Goal: Task Accomplishment & Management: Complete application form

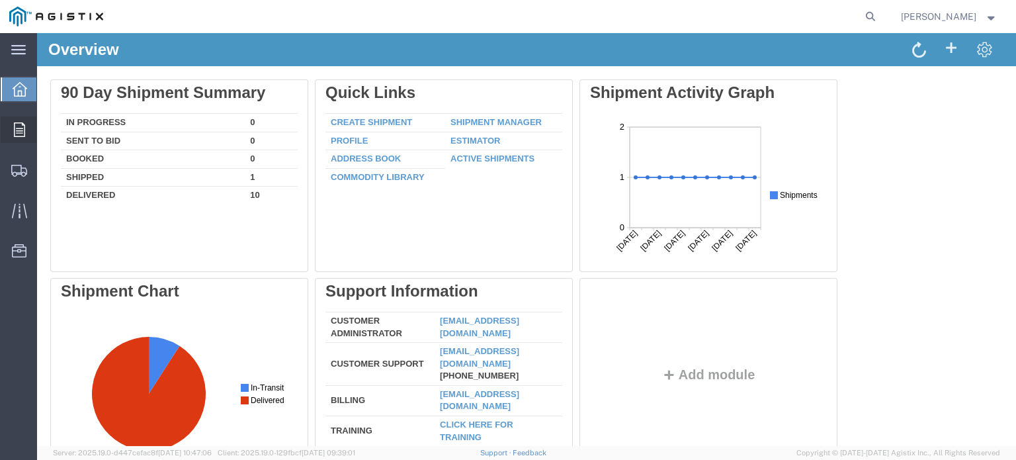
click at [17, 129] on icon at bounding box center [19, 129] width 11 height 15
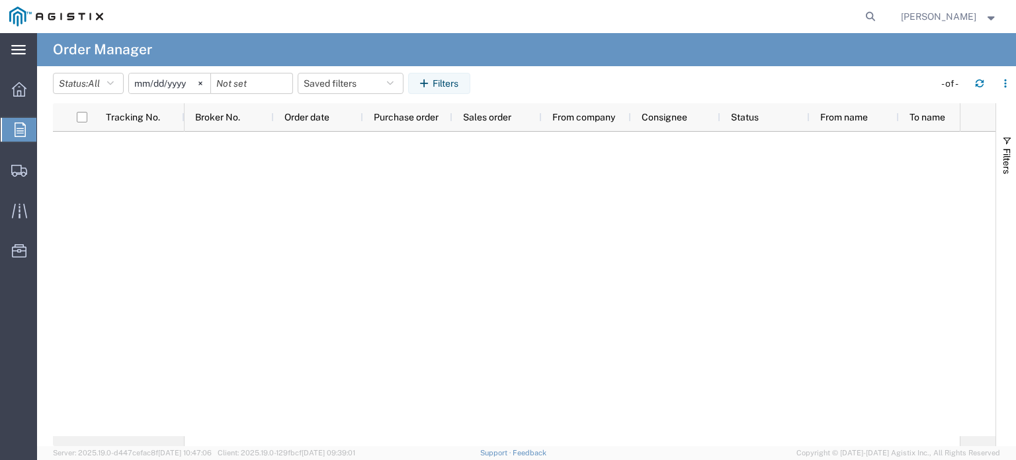
click at [9, 48] on div "main_menu Created with Sketch." at bounding box center [18, 49] width 37 height 33
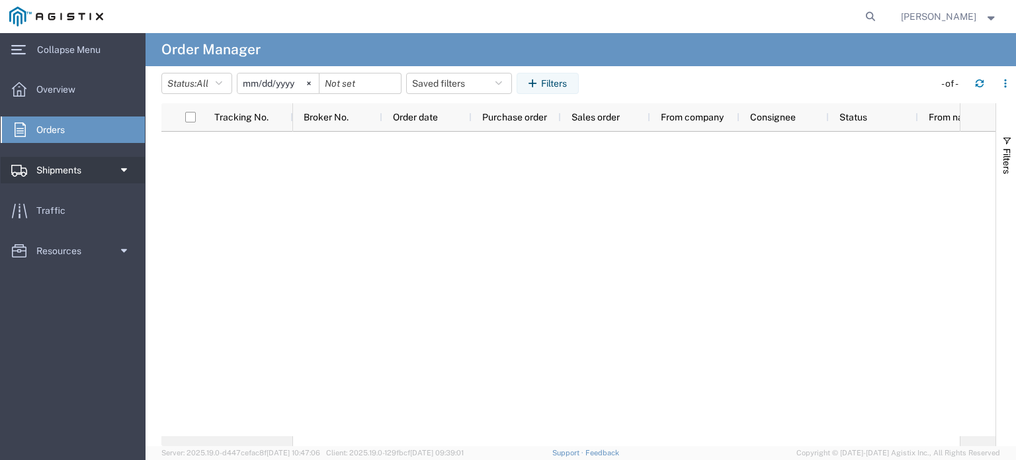
click at [69, 171] on span "Shipments" at bounding box center [63, 170] width 54 height 26
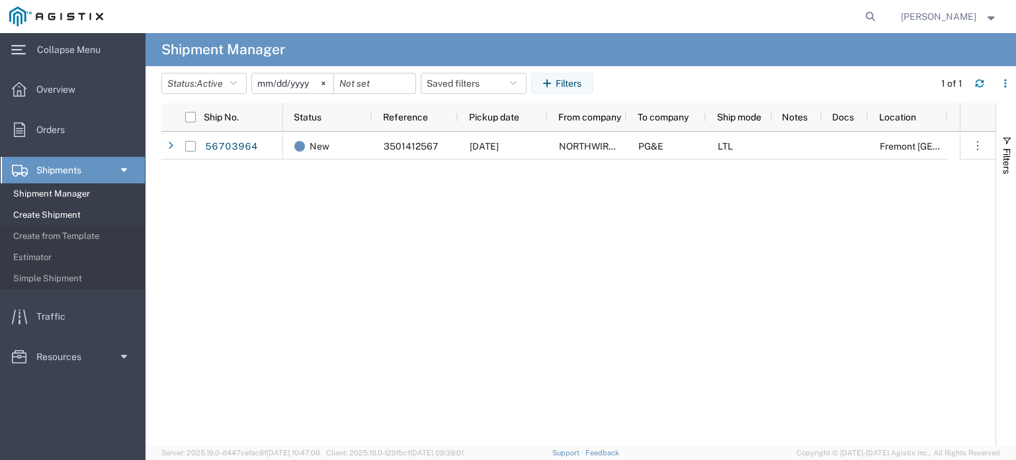
click at [69, 212] on span "Create Shipment" at bounding box center [74, 215] width 122 height 26
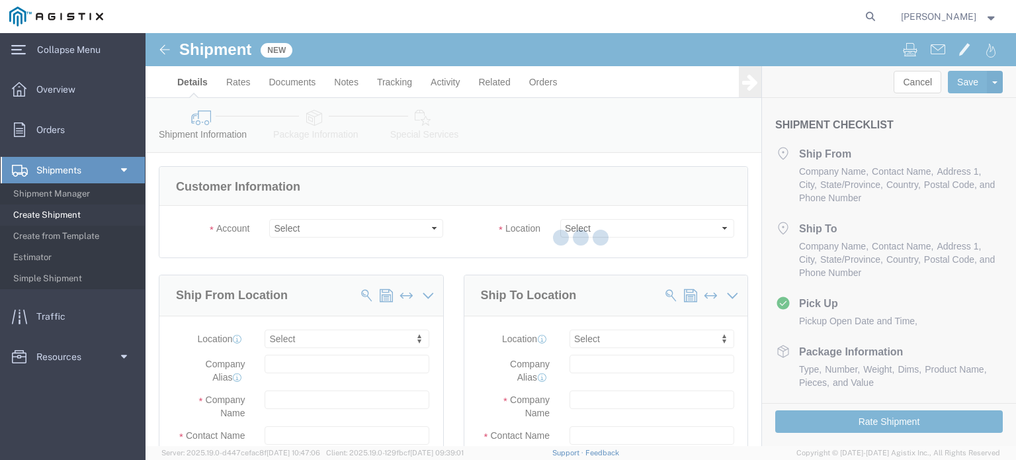
select select
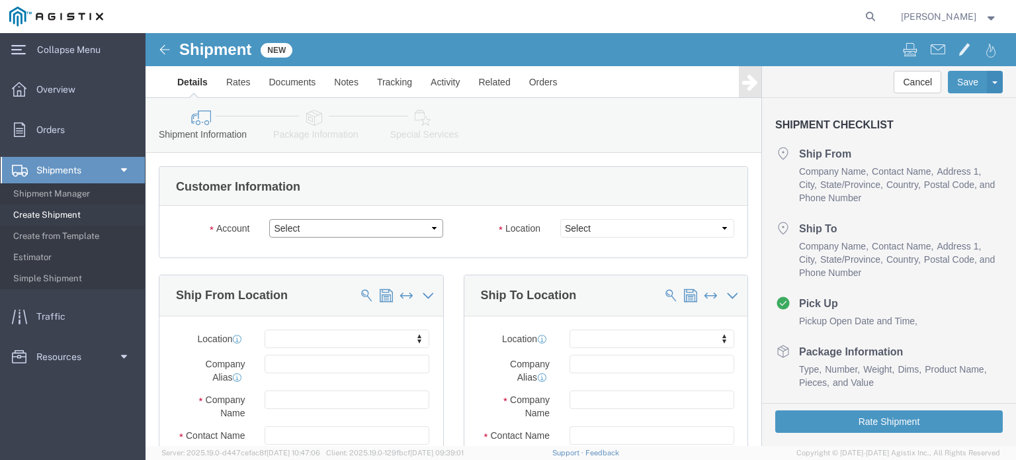
click select "Select Northwire Inc PG&E"
select select "9596"
click select "Select Northwire Inc PG&E"
select select "PURCHORD"
select select
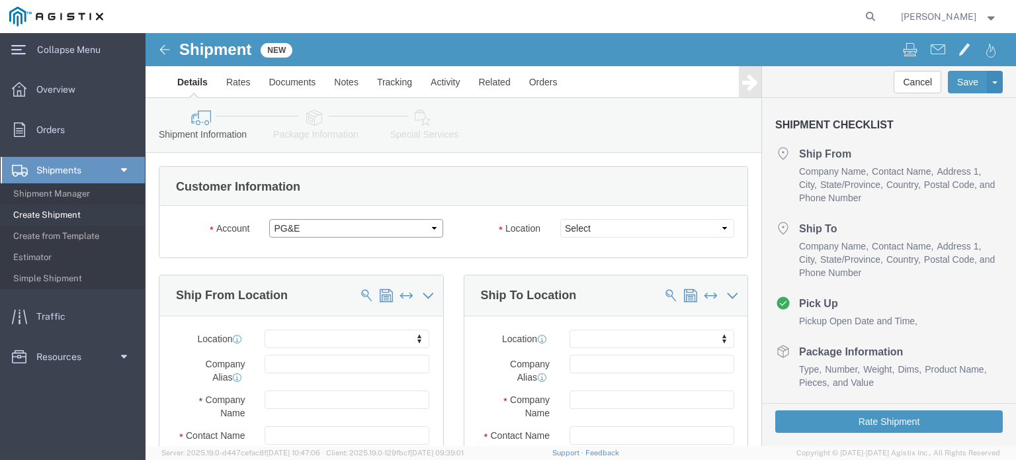
select select
click select "Select All Others [GEOGRAPHIC_DATA] [GEOGRAPHIC_DATA] [GEOGRAPHIC_DATA] [GEOGRA…"
select select "19740"
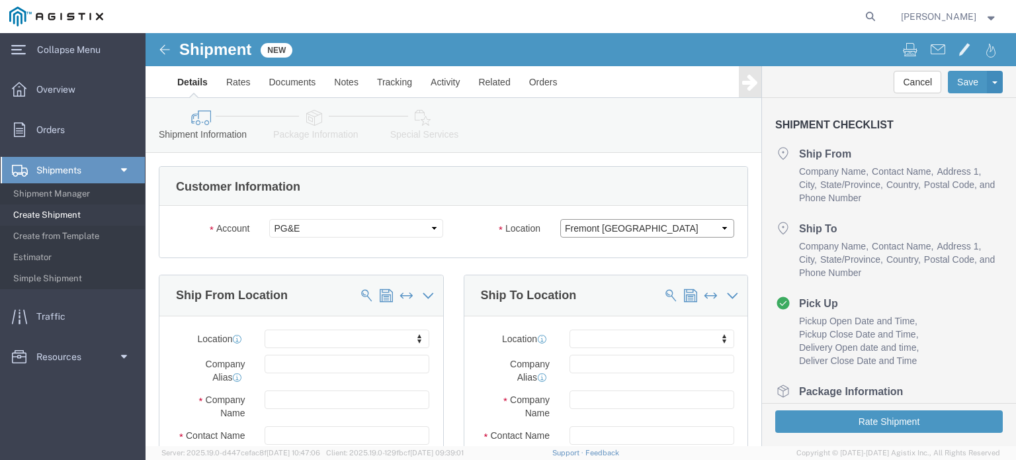
click select "Select All Others [GEOGRAPHIC_DATA] [GEOGRAPHIC_DATA] [GEOGRAPHIC_DATA] [GEOGRA…"
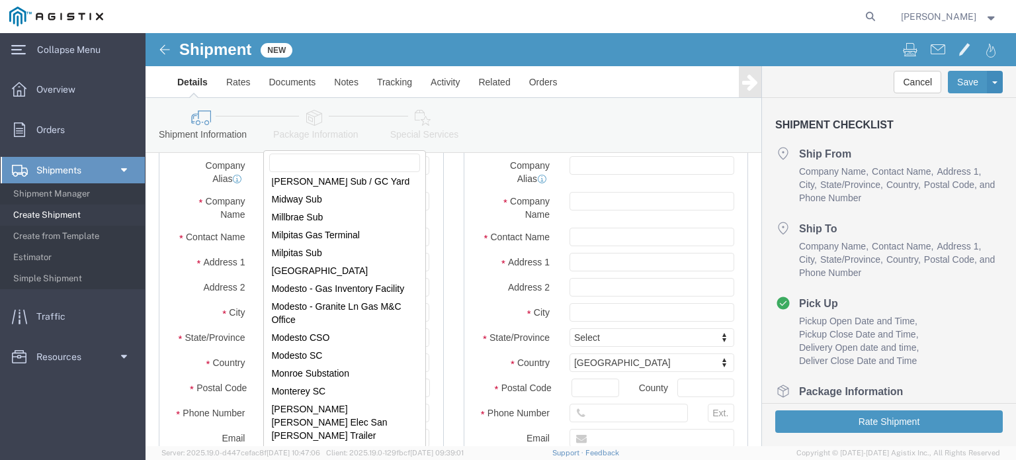
scroll to position [5168, 0]
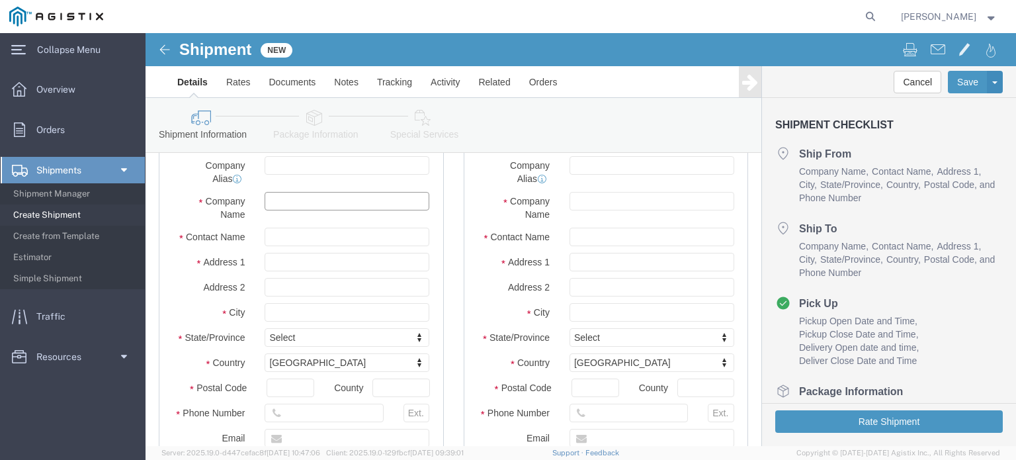
click input "text"
type input "N"
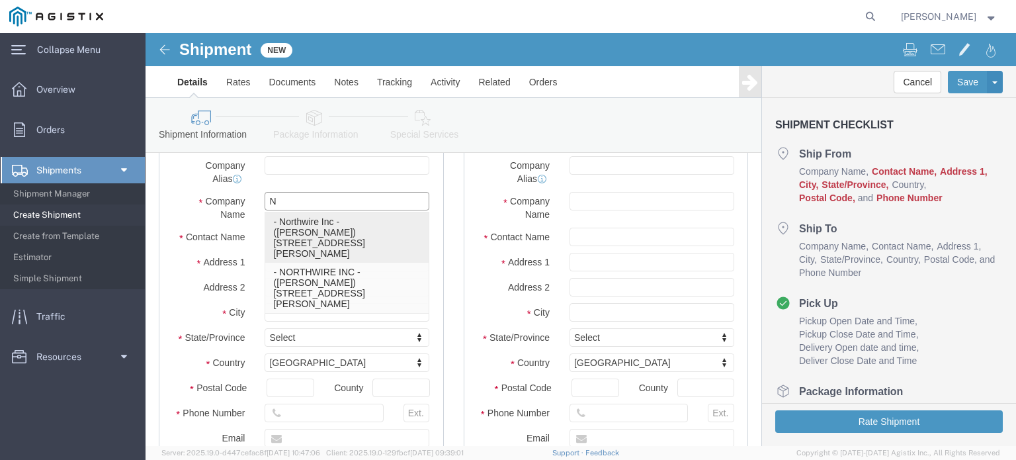
click p "- Northwire Inc - ([PERSON_NAME]) [STREET_ADDRESS][PERSON_NAME]"
select select
type input "[STREET_ADDRESS]"
type input "88008"
type input "[PHONE_NUMBER]"
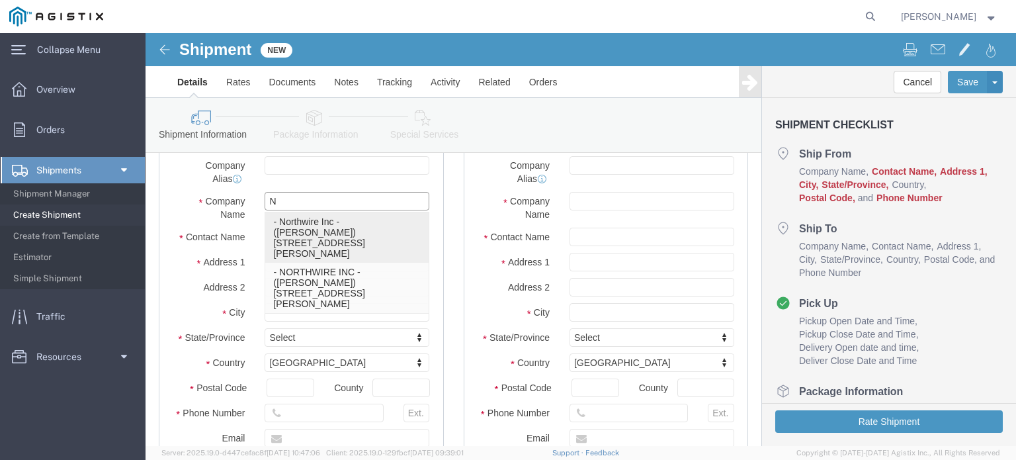
type input "Northwire Inc"
type input "[PERSON_NAME]"
type input "SANTA [PERSON_NAME]"
select select "NM"
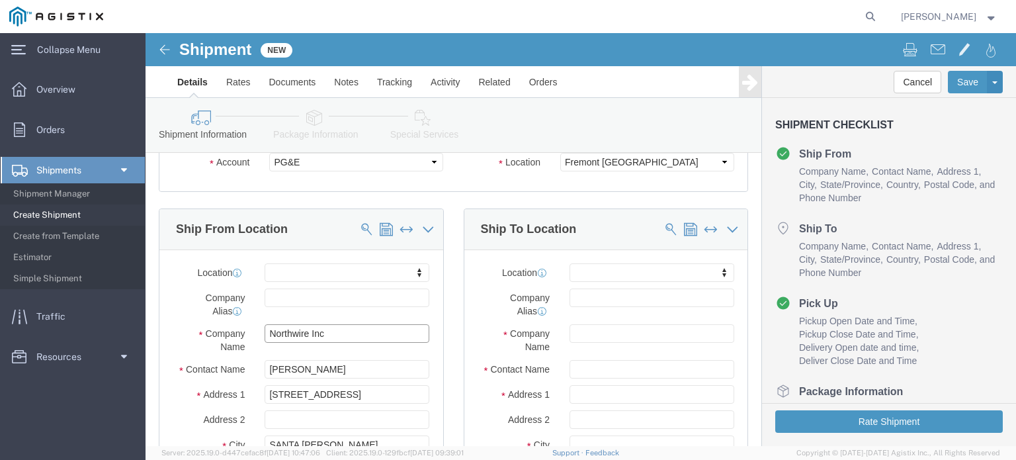
scroll to position [66, 0]
type input "Northwire Inc"
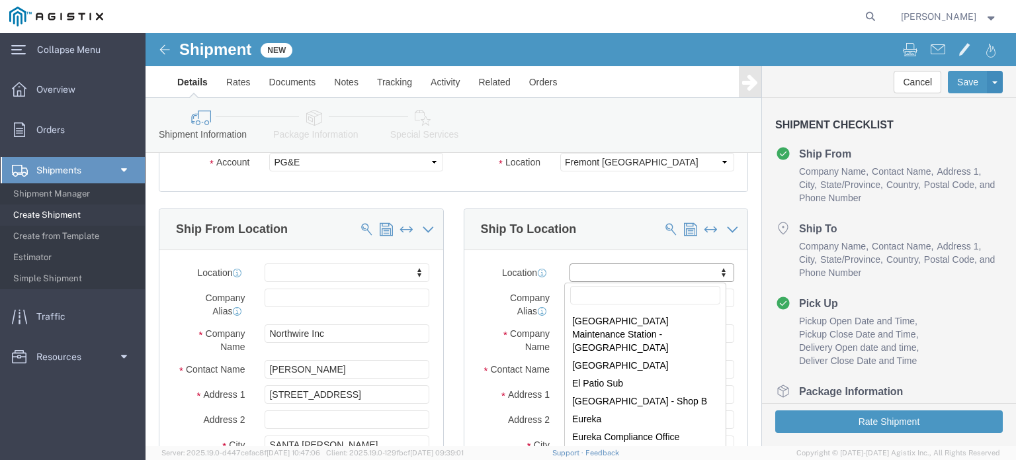
scroll to position [2249, 0]
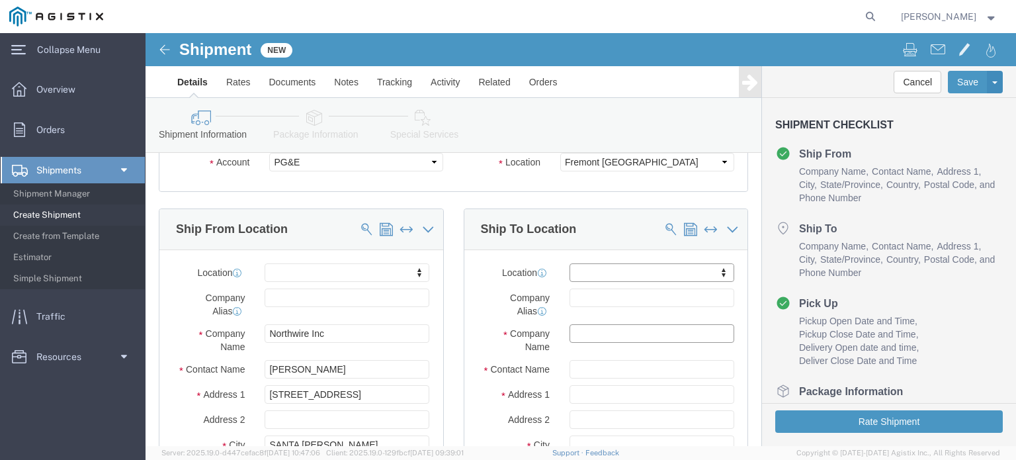
click input "text"
type input "F"
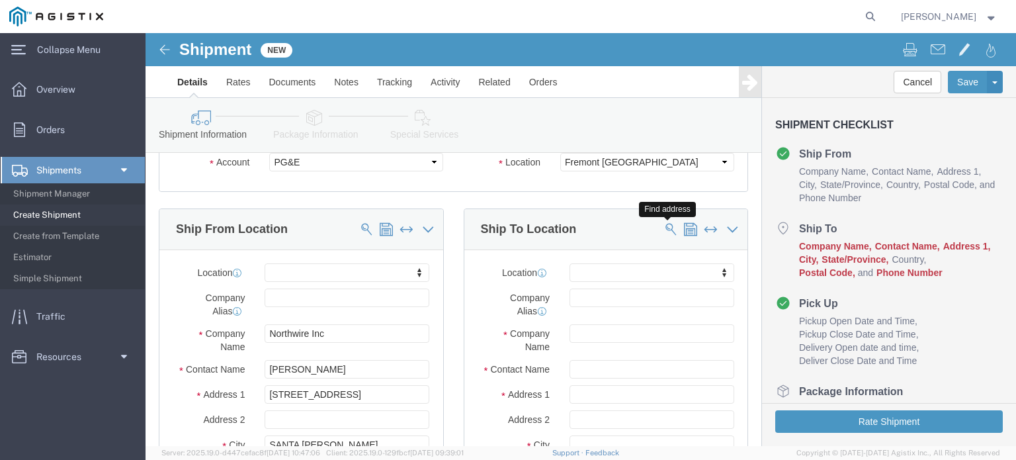
click span
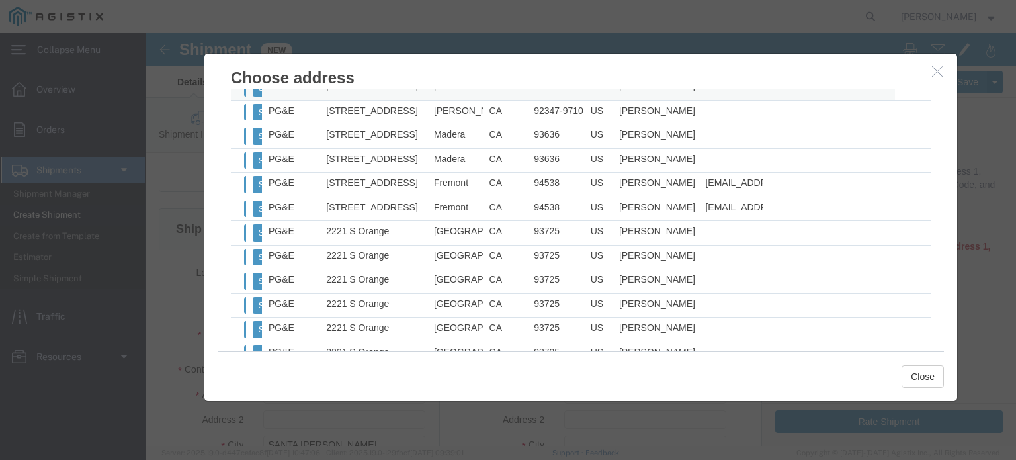
scroll to position [860, 0]
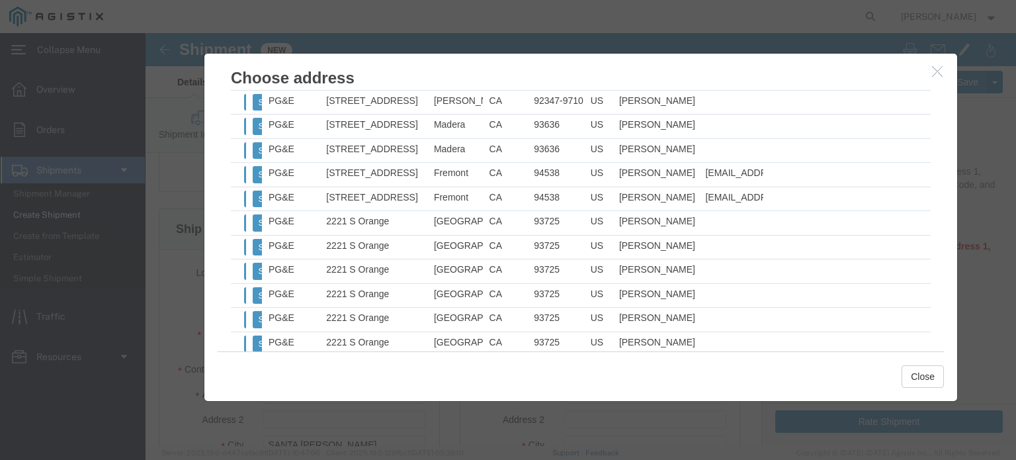
drag, startPoint x: 834, startPoint y: 139, endPoint x: 828, endPoint y: 118, distance: 22.0
click div
click icon "button"
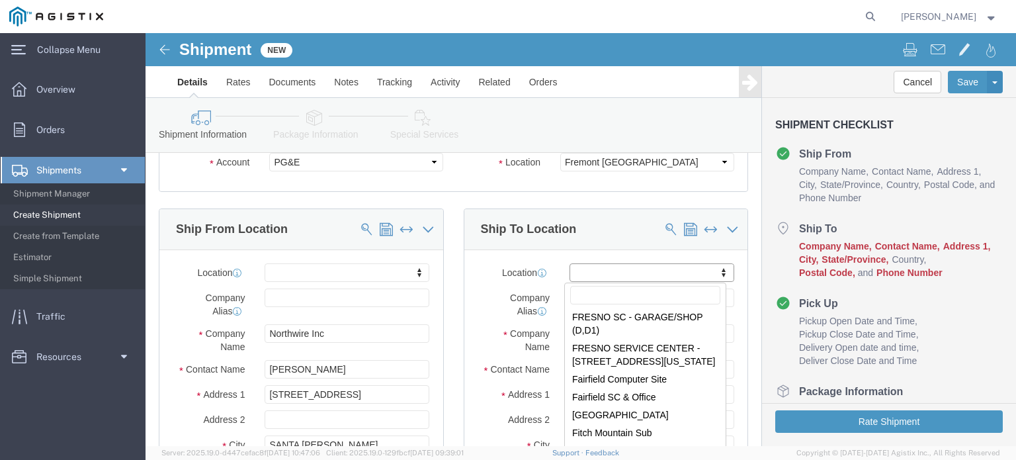
scroll to position [2580, 0]
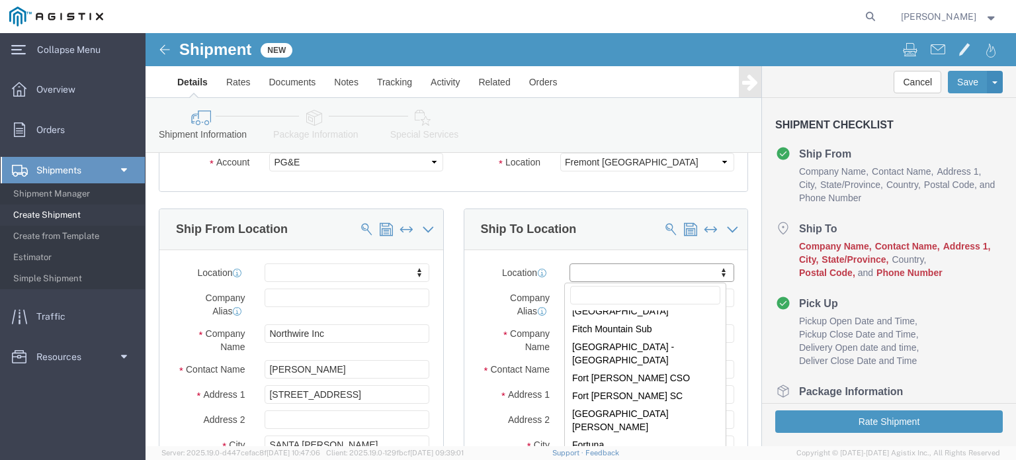
select select "19740"
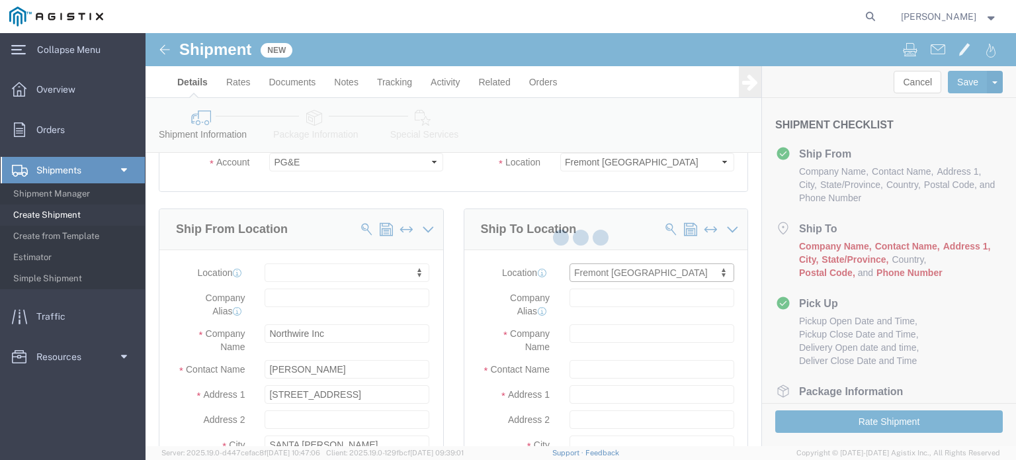
type input "[STREET_ADDRESS][PERSON_NAME]"
type input "94538"
type input "PG&E"
type input "Fremont"
select select "CA"
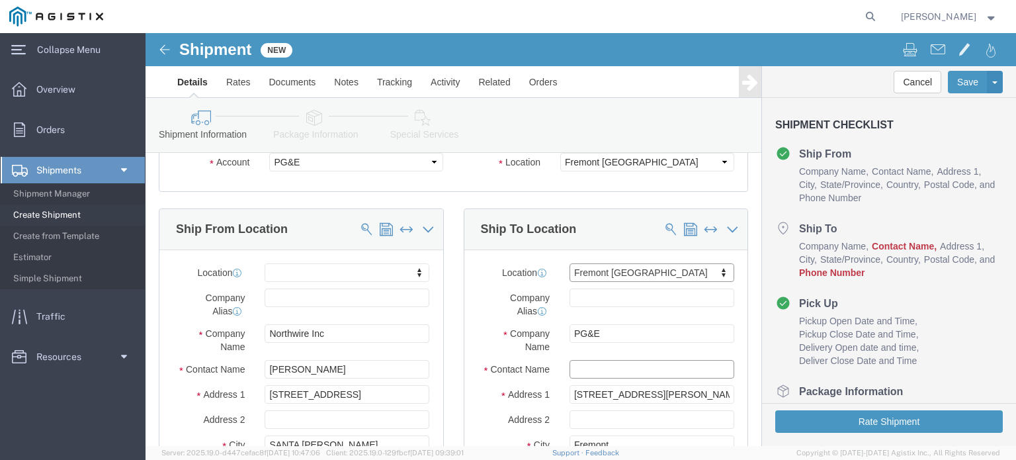
click input "text"
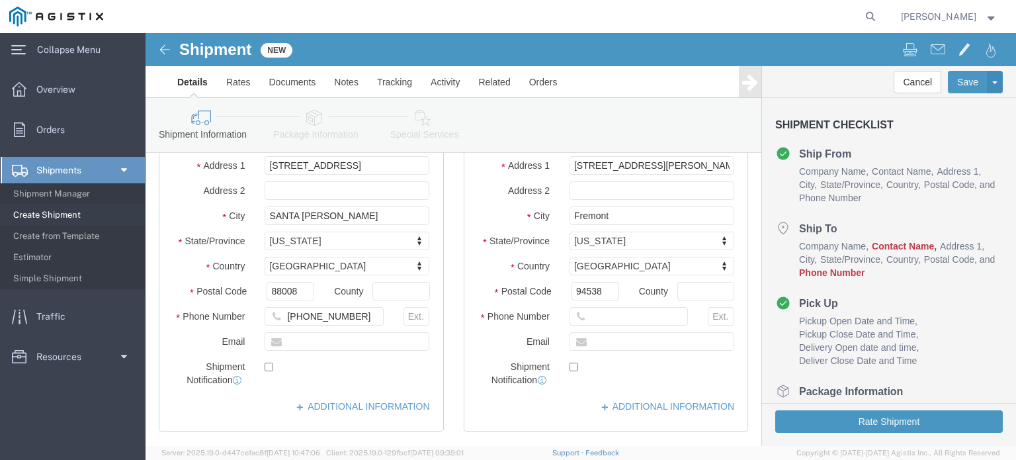
scroll to position [265, 0]
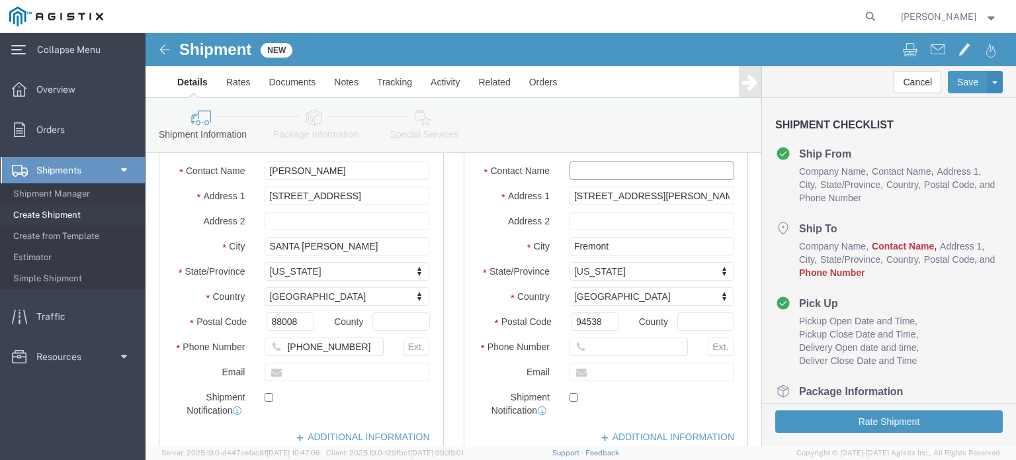
paste input "[PERSON_NAME]"
type input "[PERSON_NAME]"
paste input "[PHONE_NUMBER]"
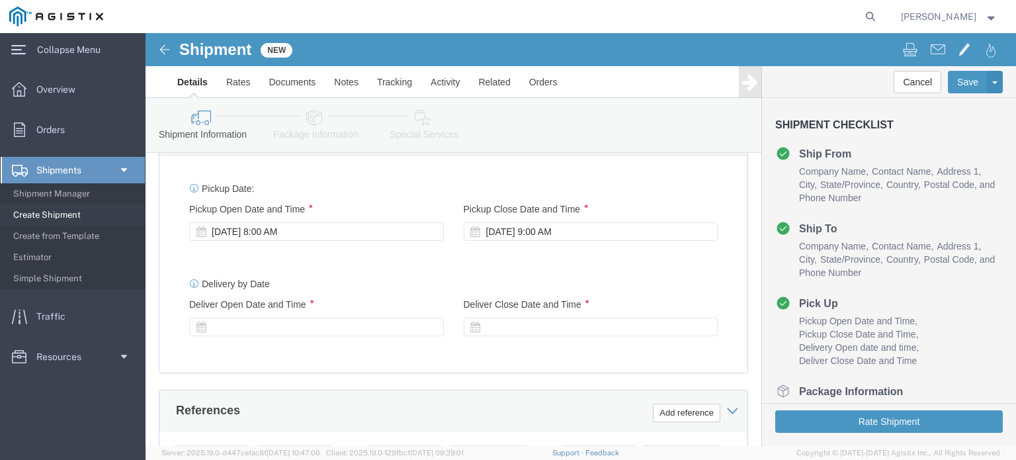
scroll to position [662, 0]
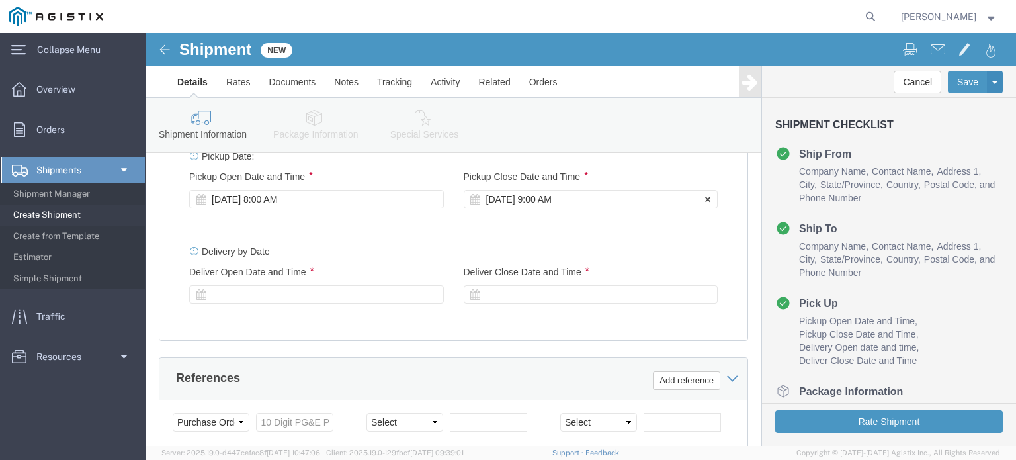
type input "[PHONE_NUMBER]"
click div "[DATE] 9:00 AM"
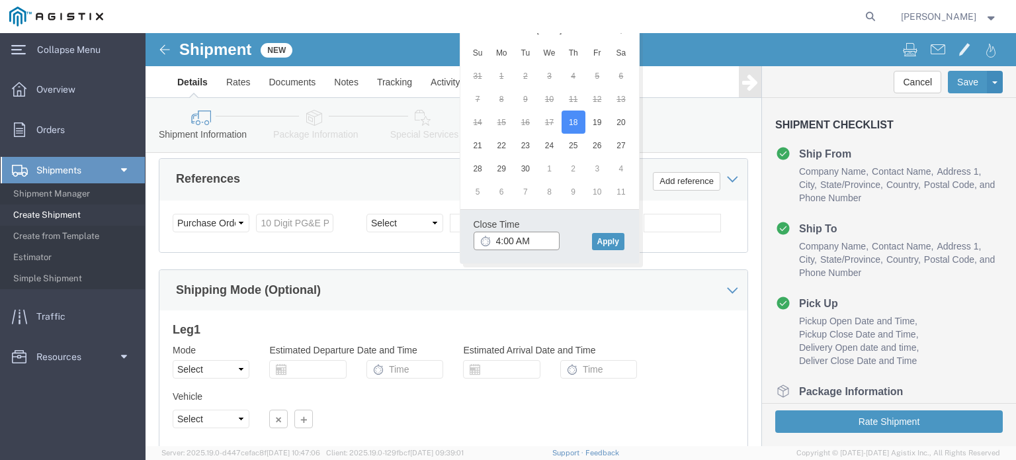
drag, startPoint x: 386, startPoint y: 406, endPoint x: 369, endPoint y: 408, distance: 16.7
click body "Shipment New Details Rates Documents Notes Tracking Activity Related Orders Can…"
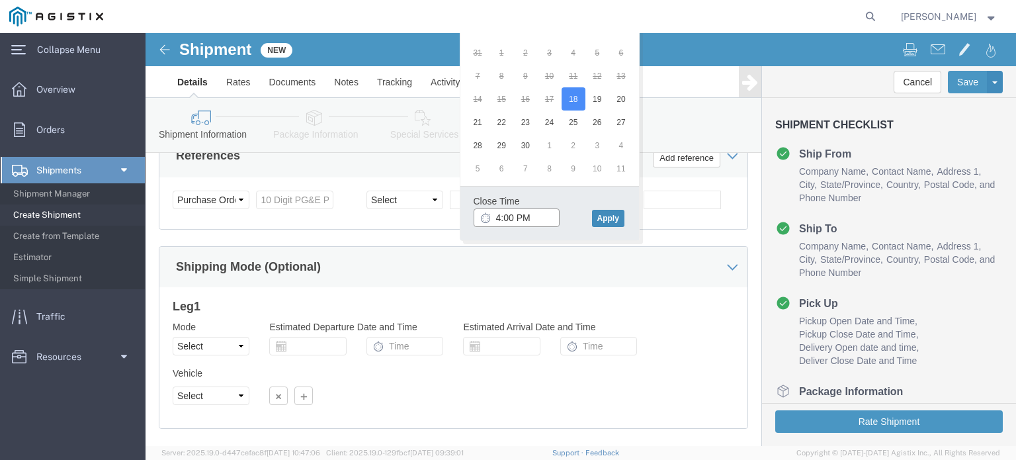
type input "4:00 PM"
click button "Apply"
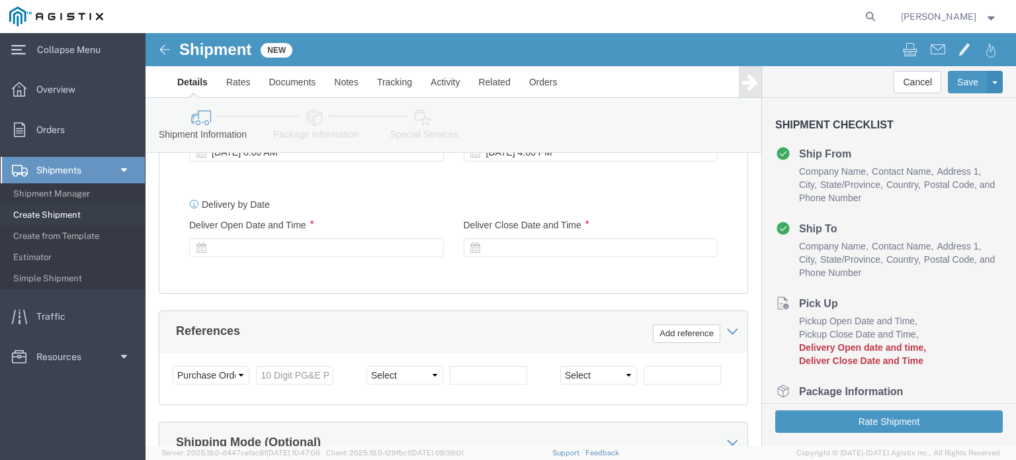
scroll to position [685, 0]
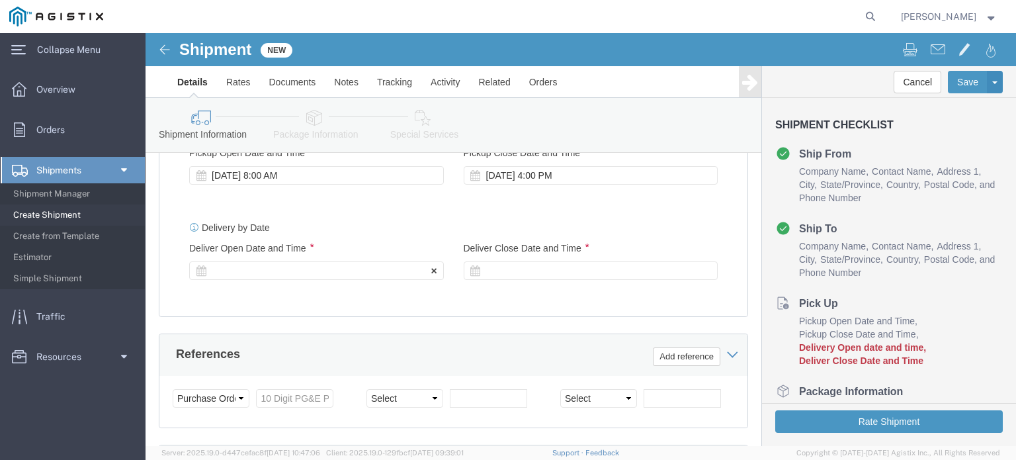
click div
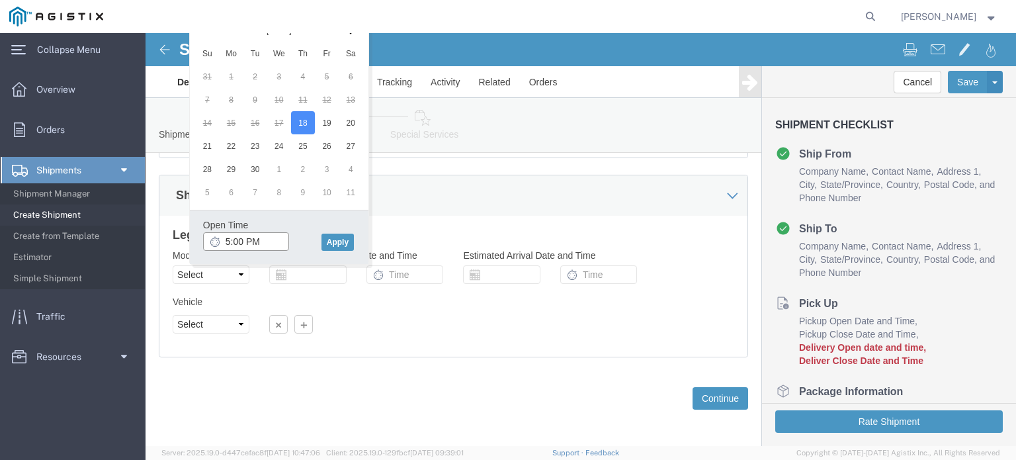
drag, startPoint x: 120, startPoint y: 205, endPoint x: 101, endPoint y: 208, distance: 19.5
click input "5:00 PM"
drag, startPoint x: 85, startPoint y: 205, endPoint x: 72, endPoint y: 206, distance: 12.6
click div "5:AM PM"
type input "8:AM PM"
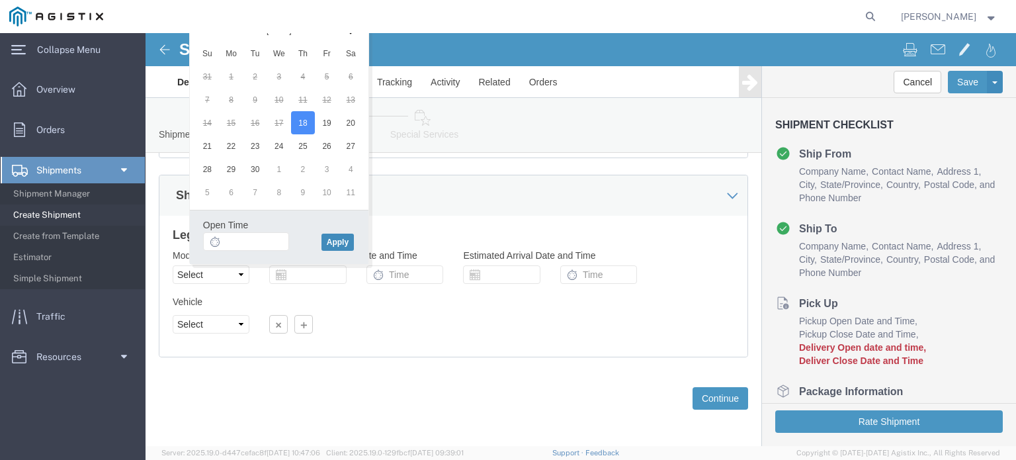
click button "Apply"
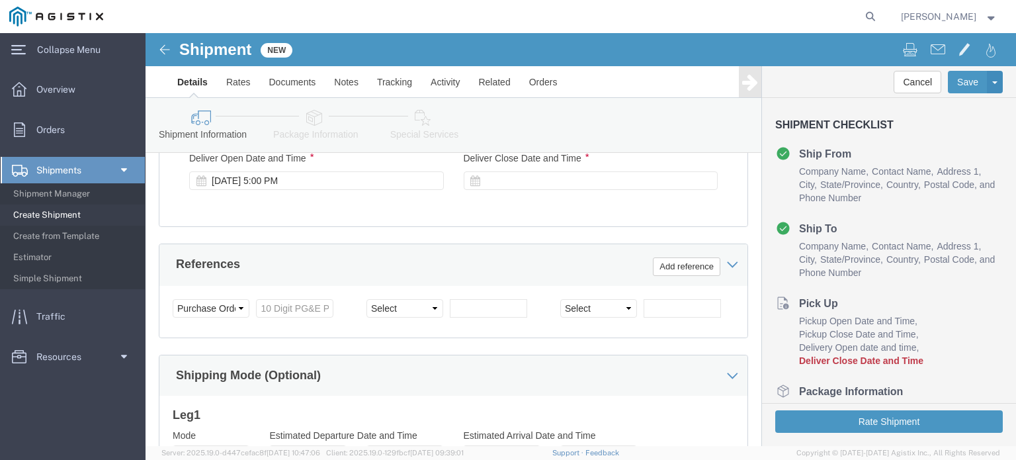
scroll to position [757, 0]
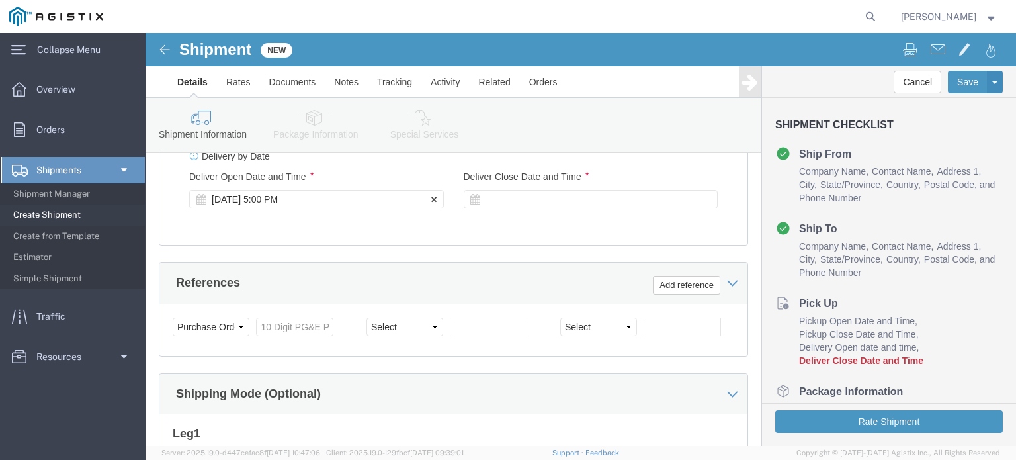
click div "[DATE] 5:00 PM"
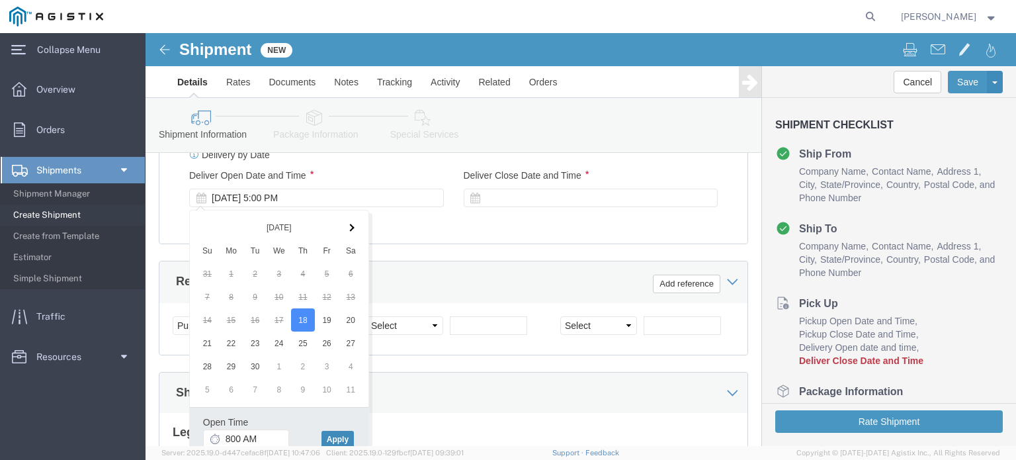
type input "8:00 AM"
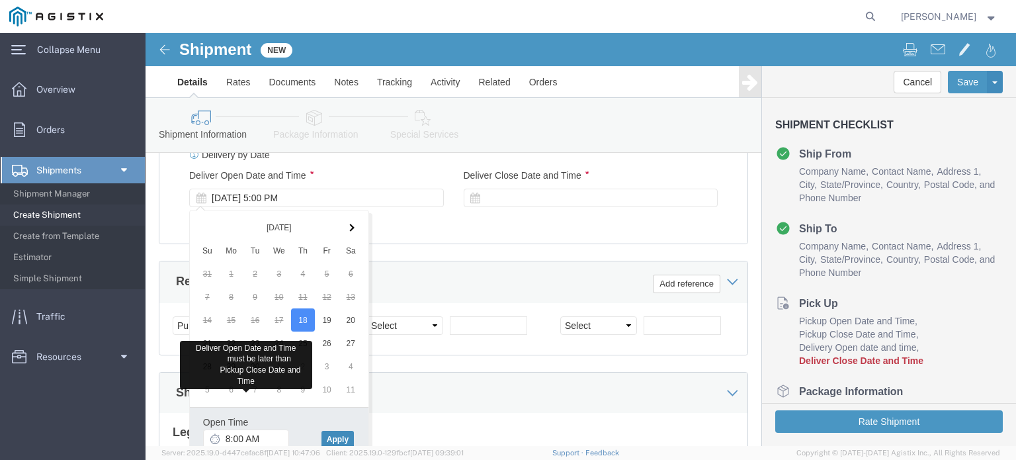
click button "Apply"
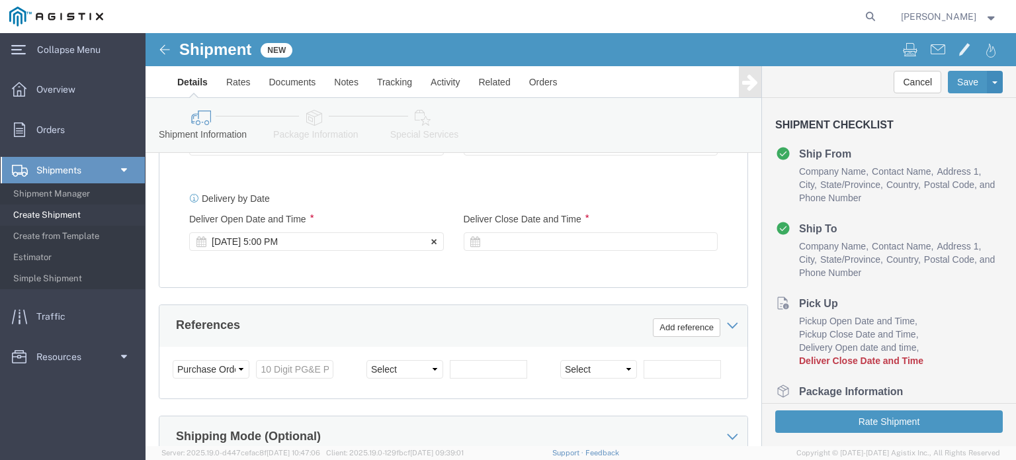
scroll to position [692, 0]
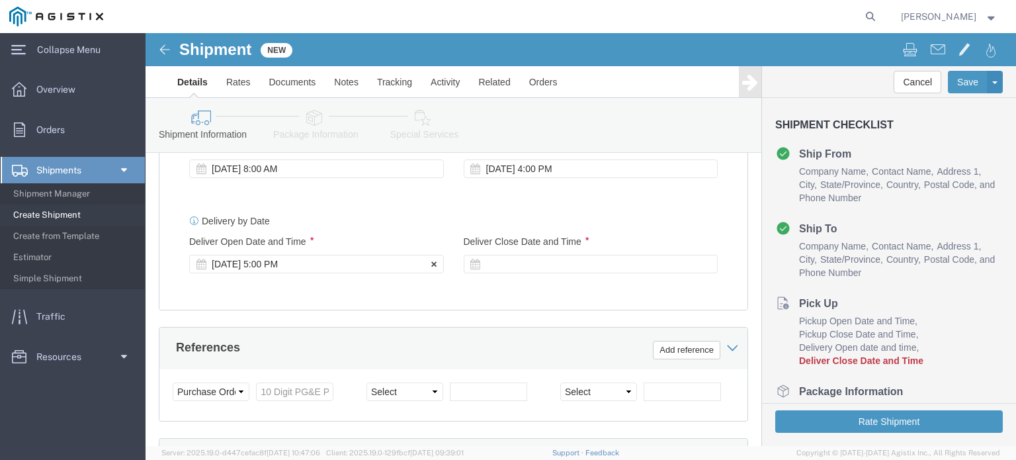
click div "[DATE] 5:00 PM"
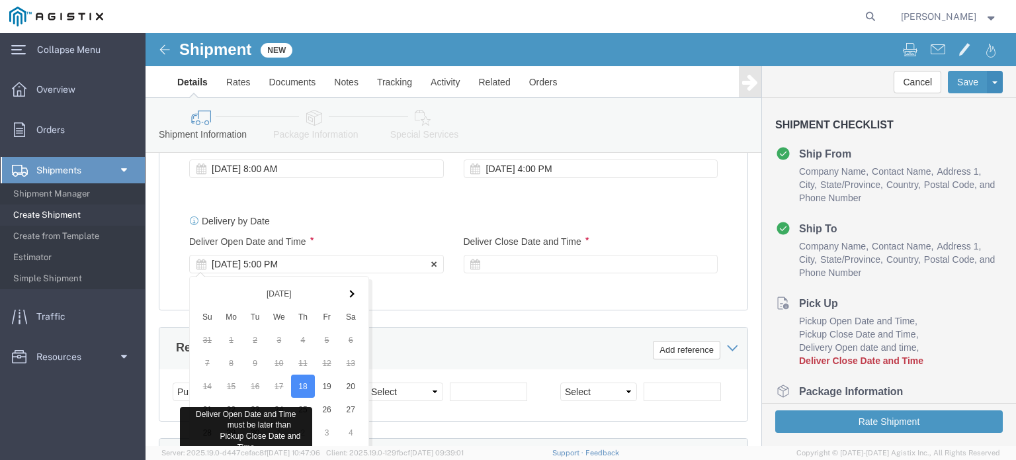
scroll to position [955, 0]
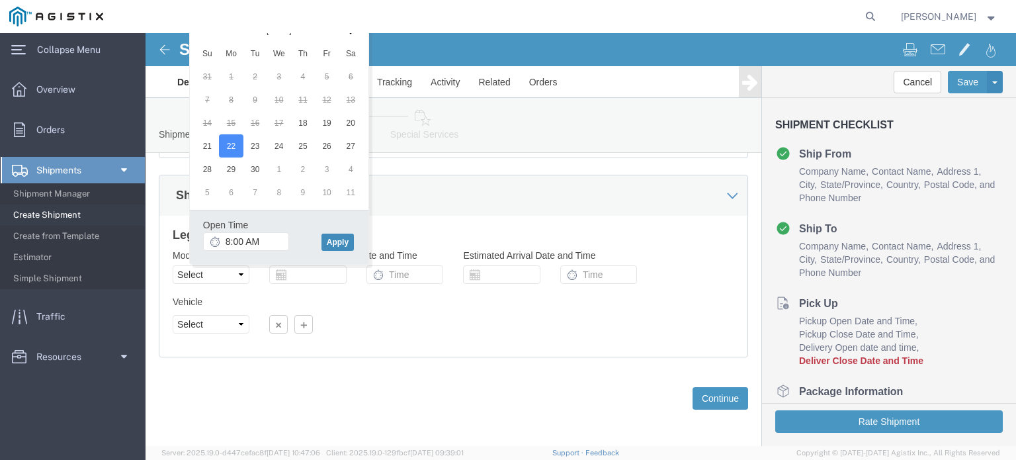
click button "Apply"
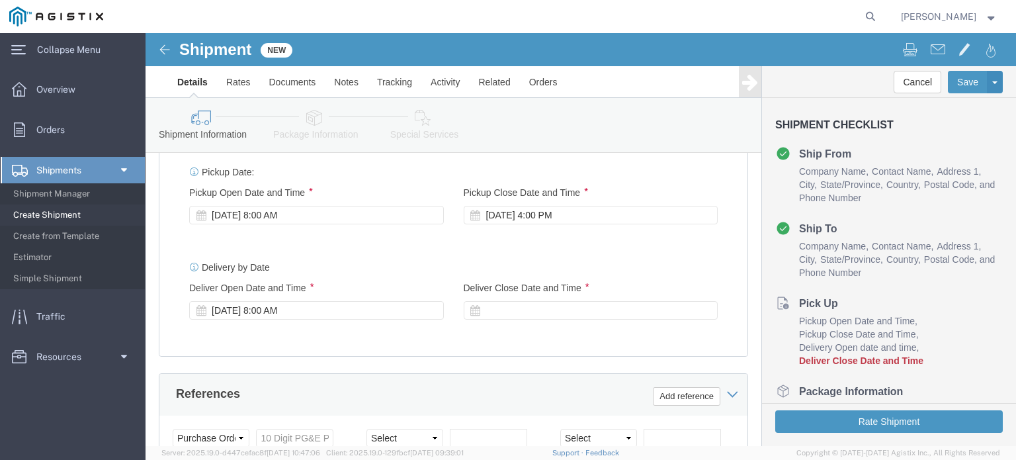
scroll to position [624, 0]
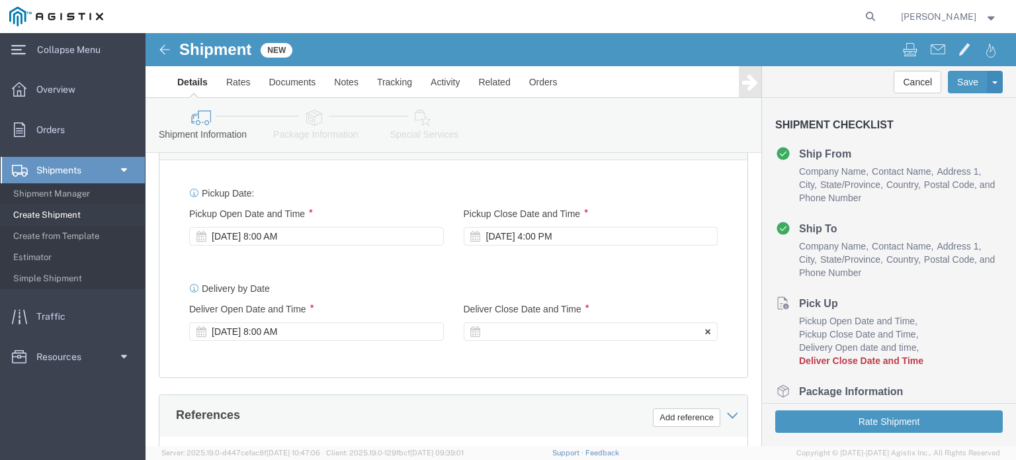
click div
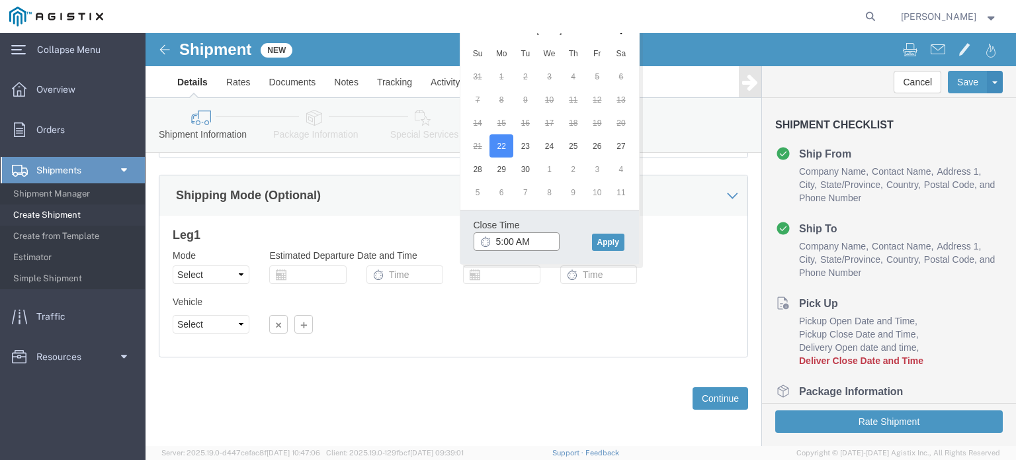
drag, startPoint x: 384, startPoint y: 207, endPoint x: 372, endPoint y: 205, distance: 12.7
click input "5:00 AM"
type input "5:PM AM"
click button "Apply"
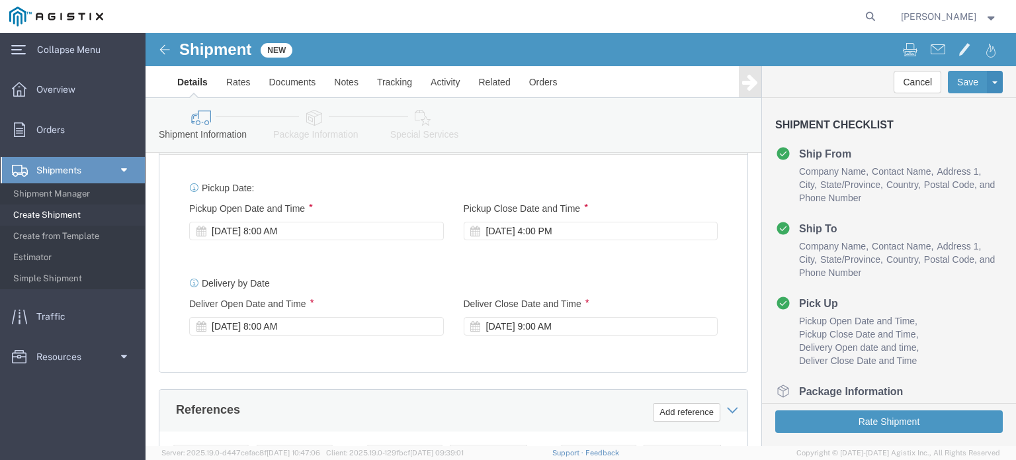
scroll to position [624, 0]
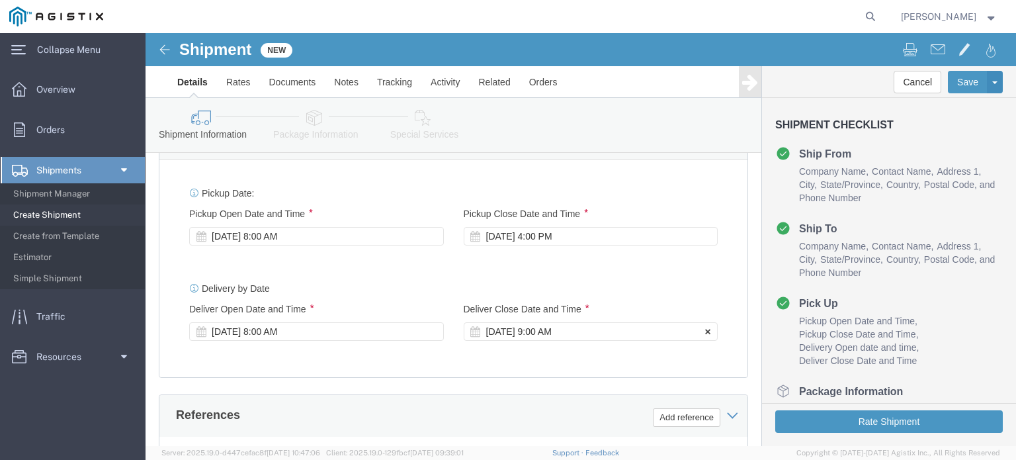
click div "[DATE] 9:00 AM"
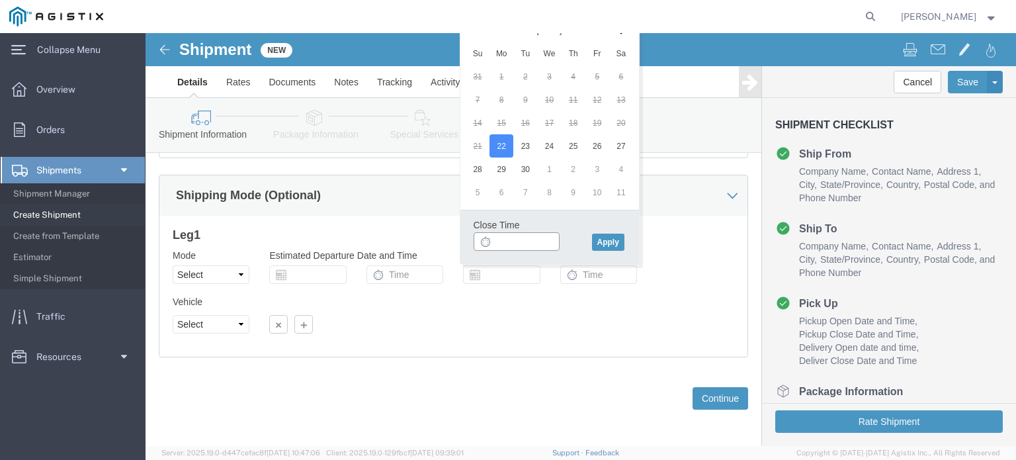
click input "text"
type input "8"
type input "5:00 PM"
click button "Apply"
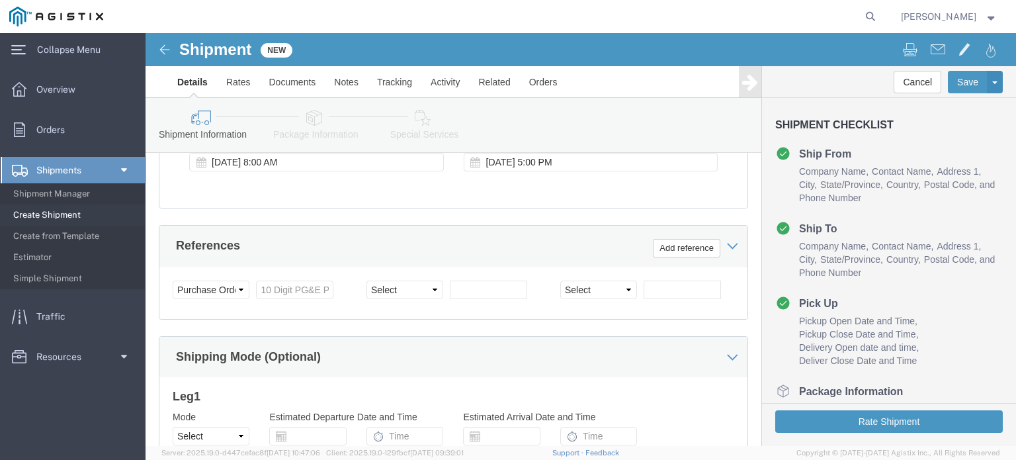
scroll to position [823, 0]
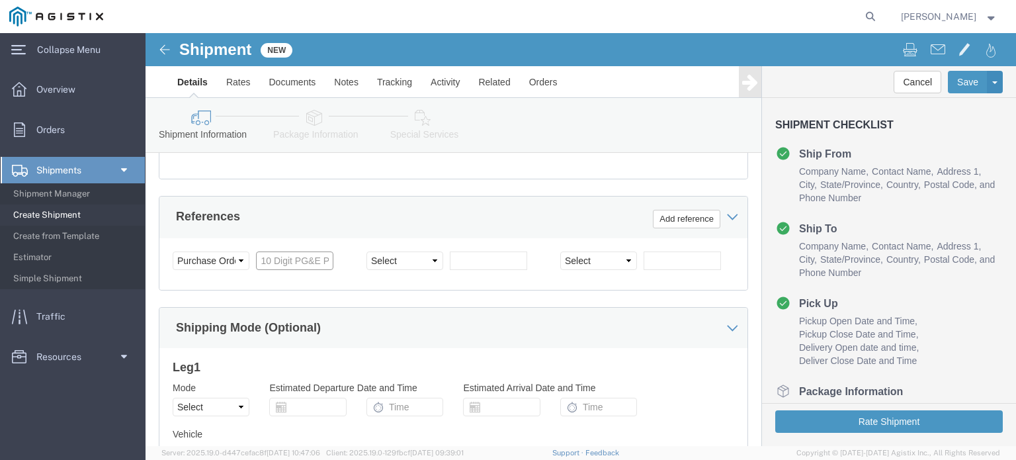
click input "text"
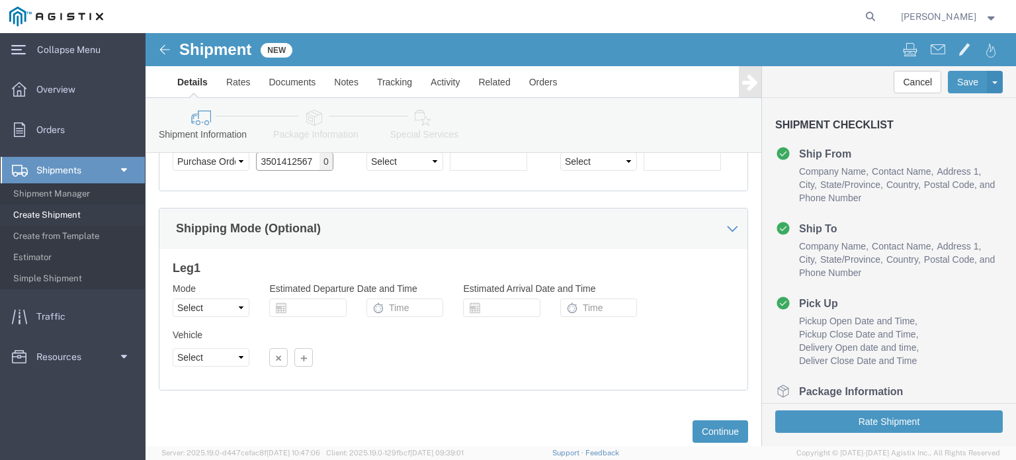
scroll to position [959, 0]
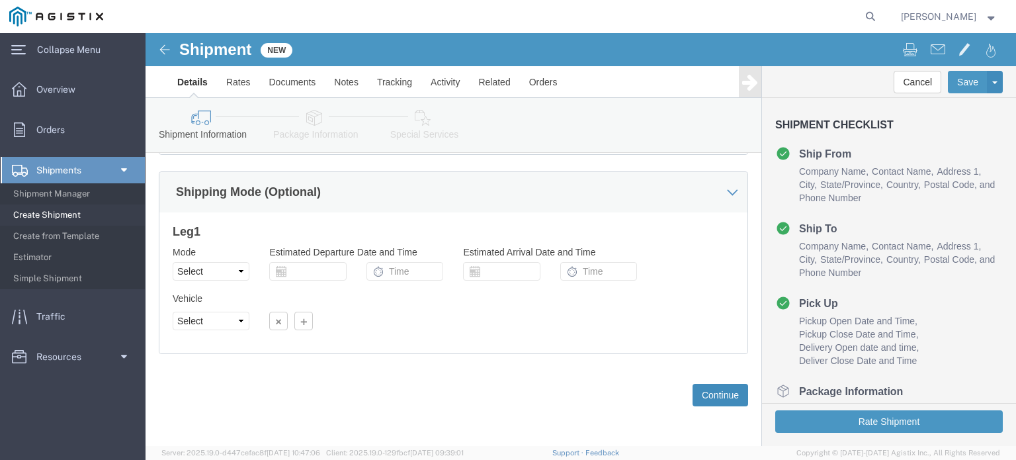
type input "3501412567"
click button "Continue"
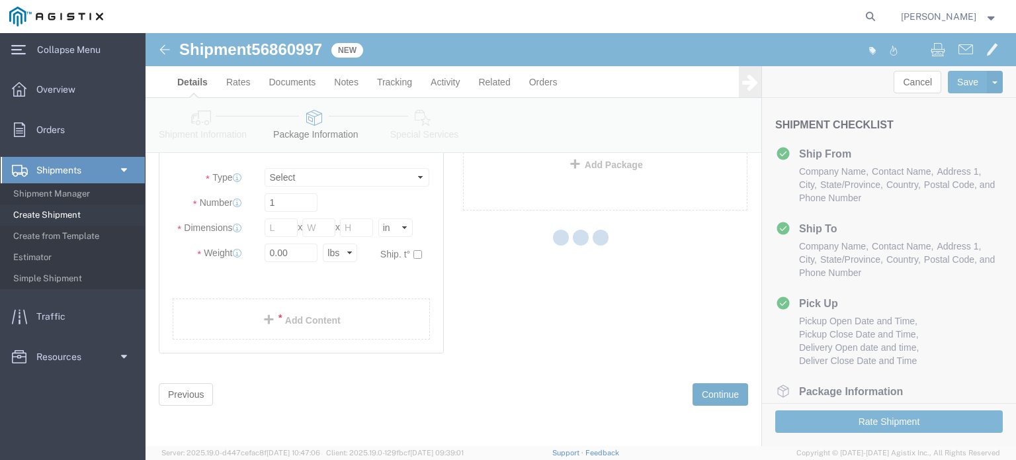
scroll to position [33, 0]
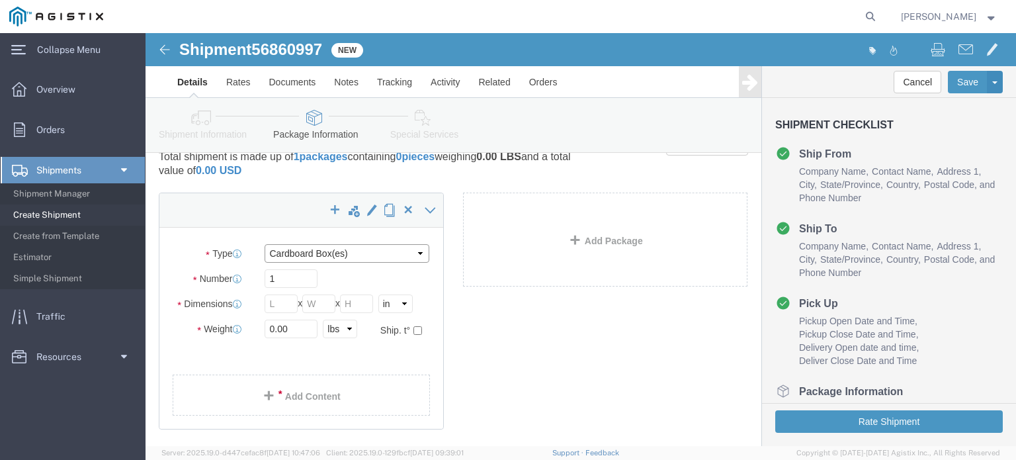
click select "Select Bulk Bundle(s) Cardboard Box(es) Carton(s) Crate(s) Drum(s) (Fiberboard)…"
select select "PSNS"
click select "Select Bulk Bundle(s) Cardboard Box(es) Carton(s) Crate(s) Drum(s) (Fiberboard)…"
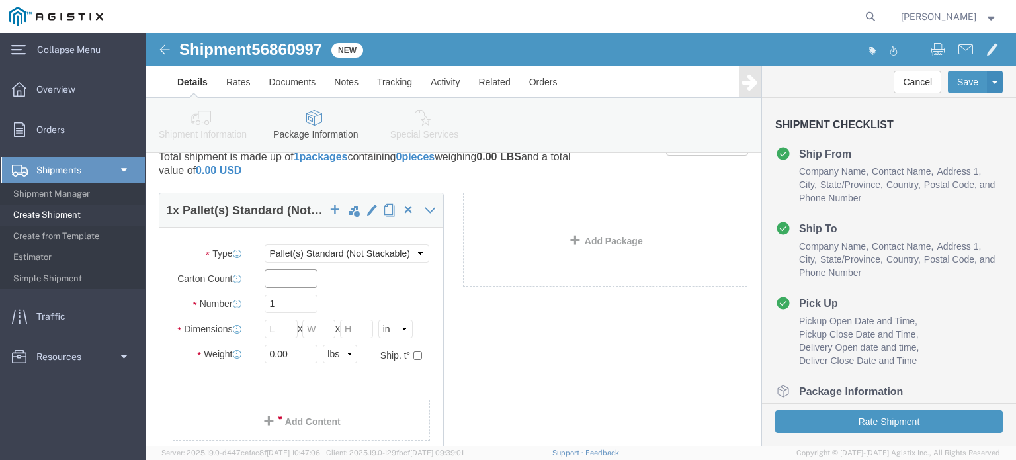
click input "text"
type input "52"
drag, startPoint x: 130, startPoint y: 269, endPoint x: 108, endPoint y: 273, distance: 22.2
click div "1"
type input "3"
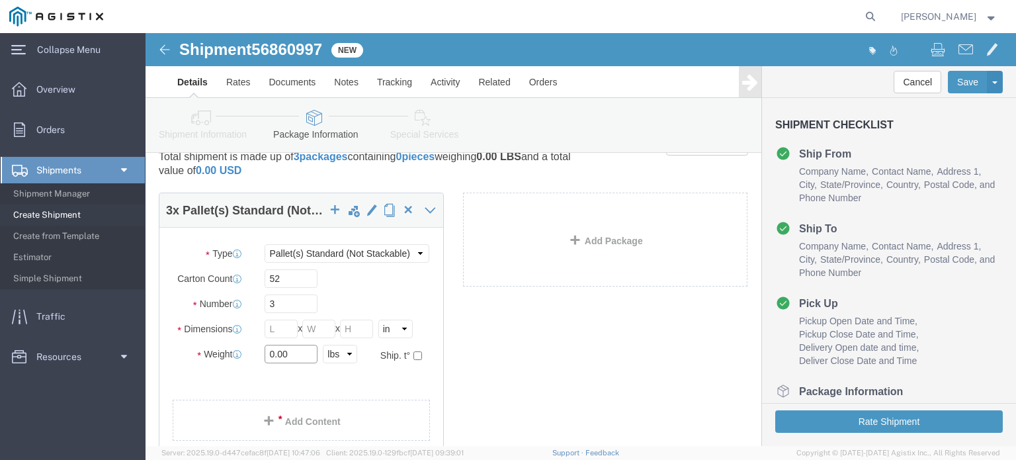
drag, startPoint x: 145, startPoint y: 321, endPoint x: 107, endPoint y: 318, distance: 37.8
click div "Weight 0.00 Select kgs lbs Ship. t°"
drag, startPoint x: 136, startPoint y: 294, endPoint x: 95, endPoint y: 297, distance: 40.5
click div "Dimensions Length x Width x Height Select cm ft in"
type input "48"
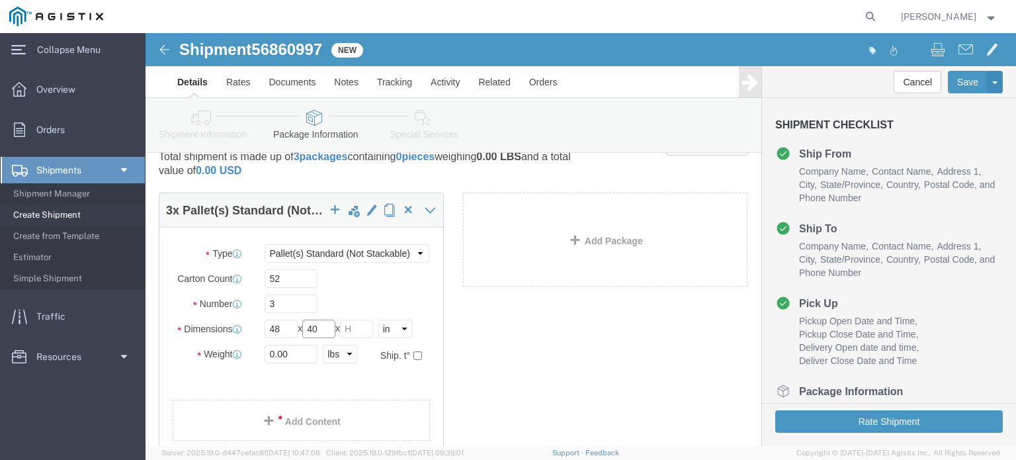
type input "40"
type input "57"
click input "0.00"
click div "3 x Pallet(s) Standard (Not Stackable) Package Type Select Bulk Bundle(s) Cardb…"
click input "0.00"
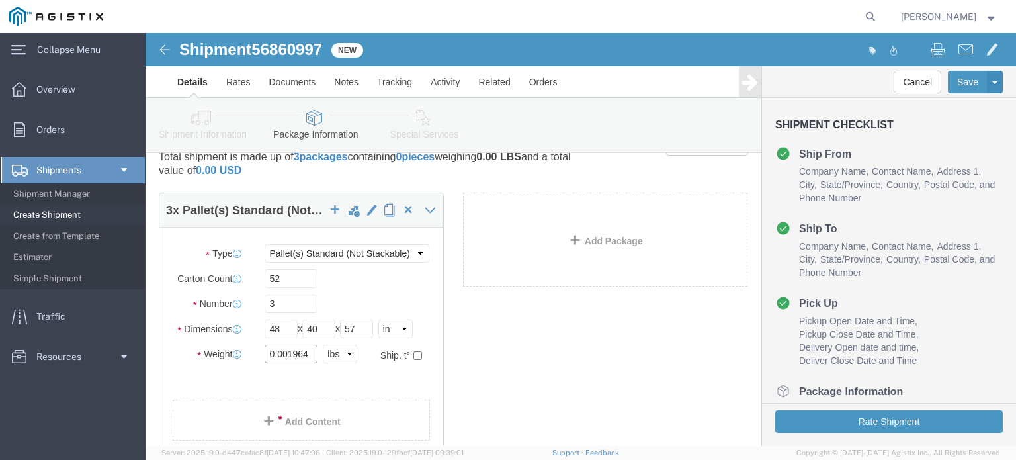
click input "0.001964"
type input "1964"
click ul
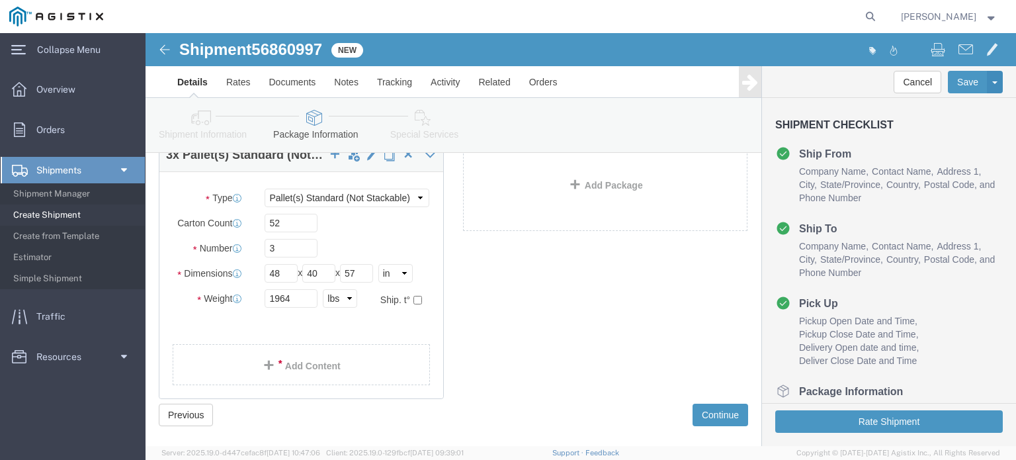
scroll to position [109, 0]
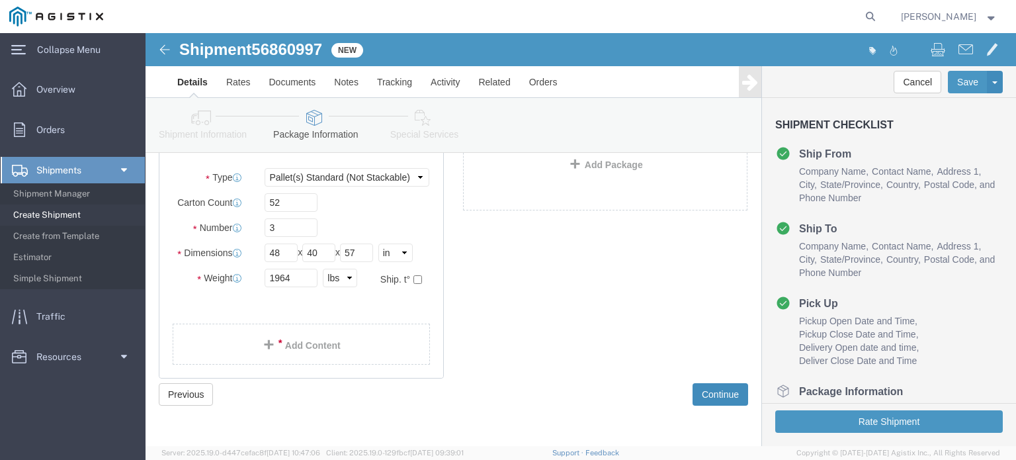
click button "Continue"
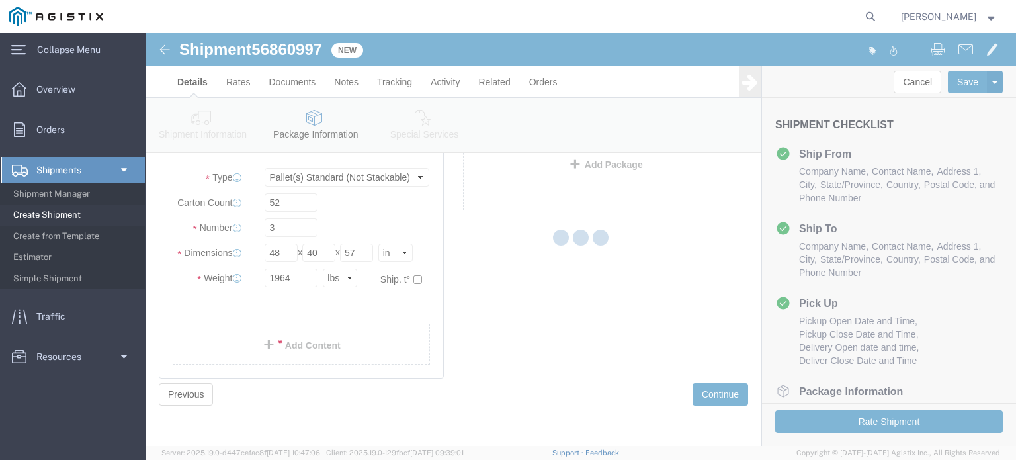
select select
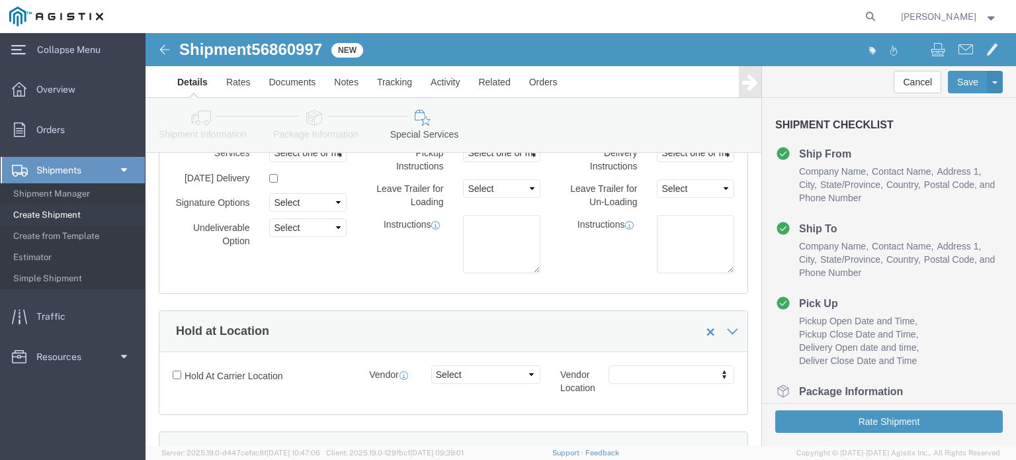
scroll to position [0, 0]
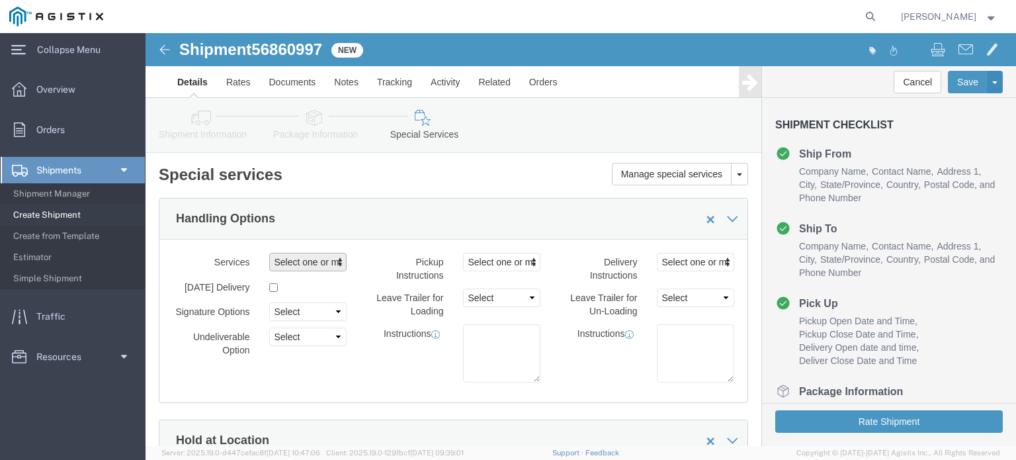
click span "Select one or more"
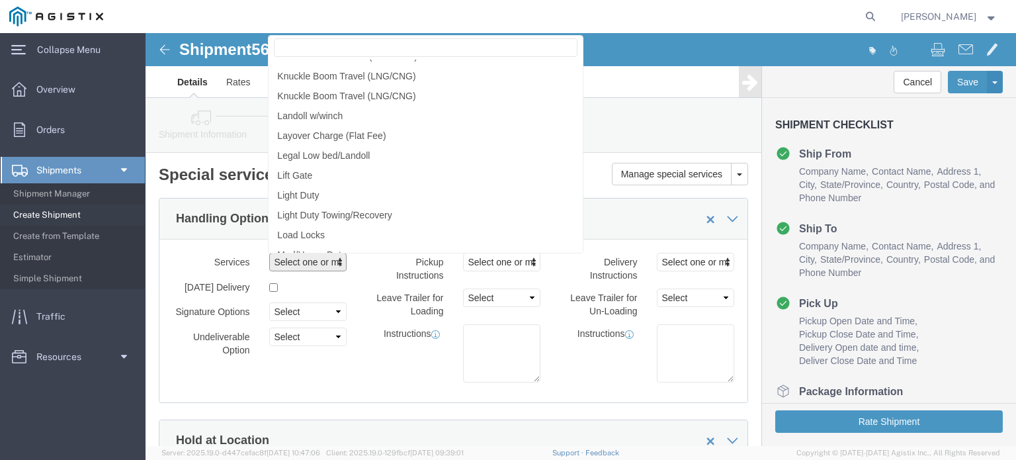
scroll to position [1257, 0]
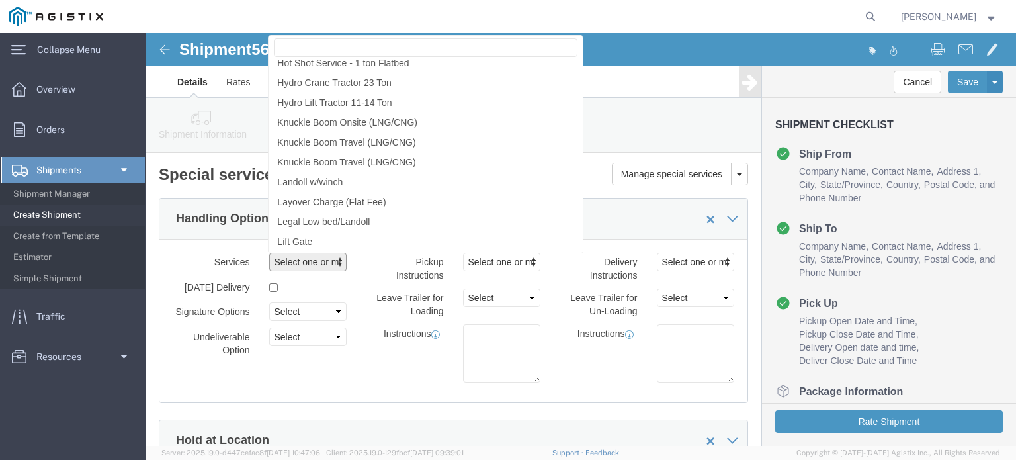
click div "Delivery Instructions Select one or more Crane Required Delivery Limited Access…"
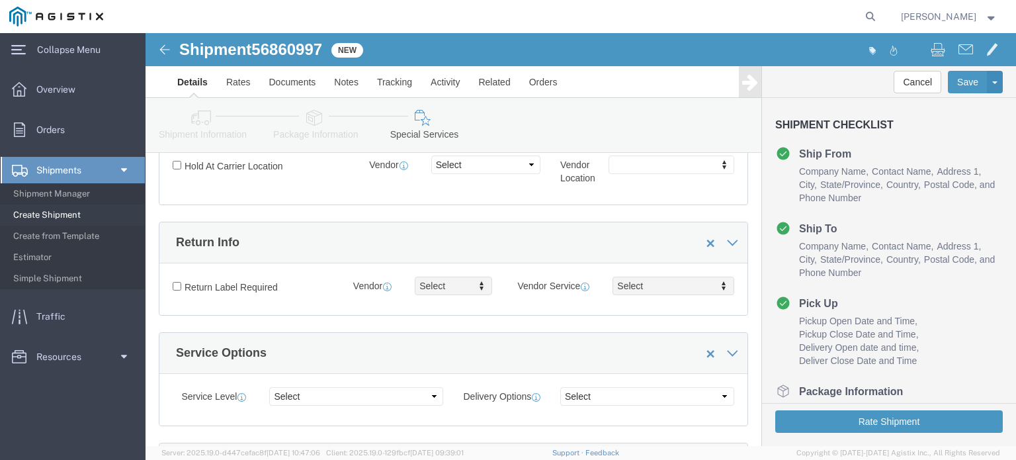
scroll to position [463, 0]
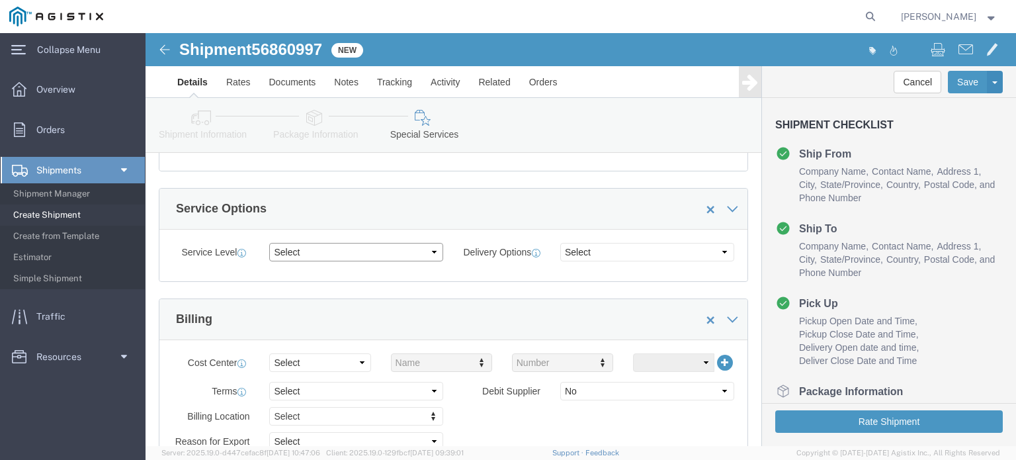
click select "Select 1 Day 2 Day 3-5 Day Economy 5+ Day"
select select "3-5 Day Economy"
click select "Select 1 Day 2 Day 3-5 Day Economy 5+ Day"
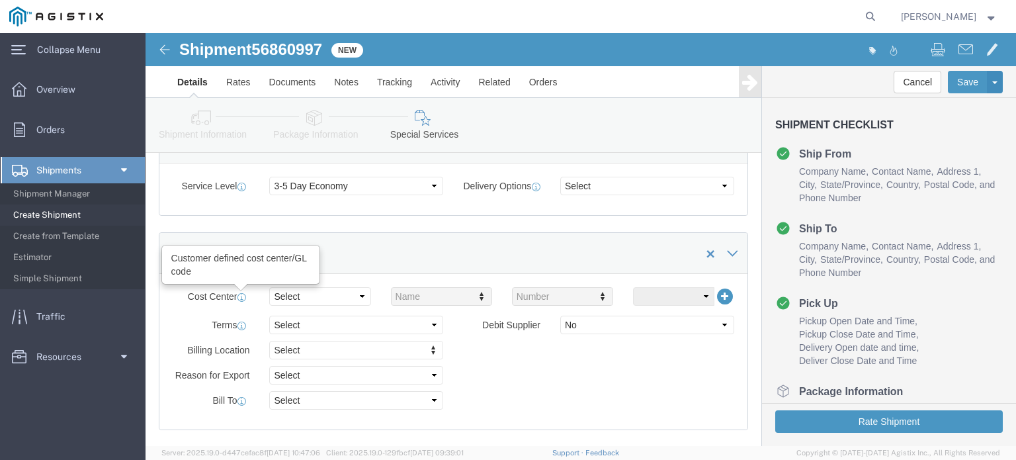
click icon
click select "Select Free of Charge Free of Cost NET 30 NET 45 NET 60 See Comment"
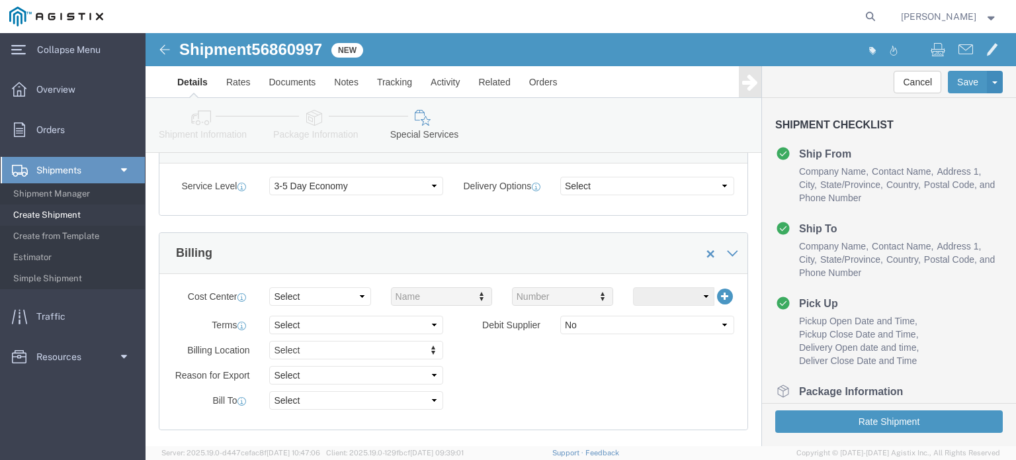
click div "Billing Location Select Select My Profile Location [GEOGRAPHIC_DATA] [GEOGRAPHI…"
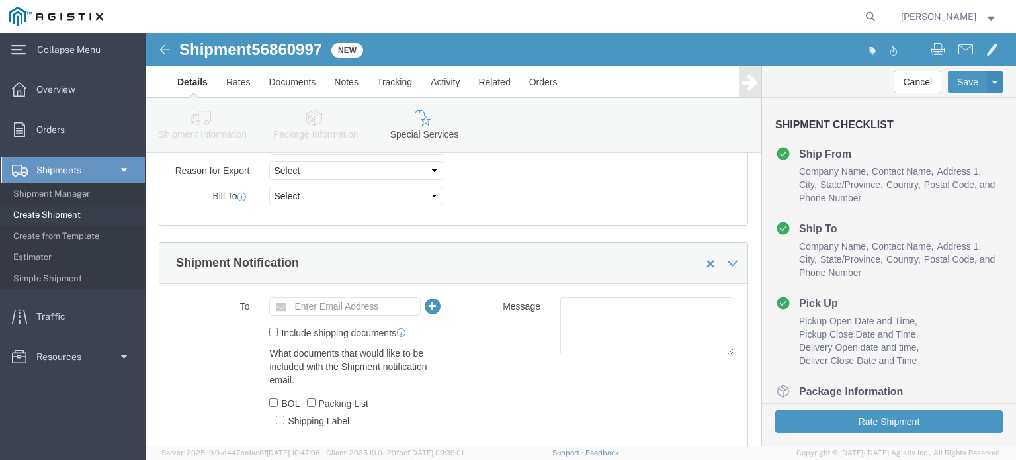
scroll to position [720, 0]
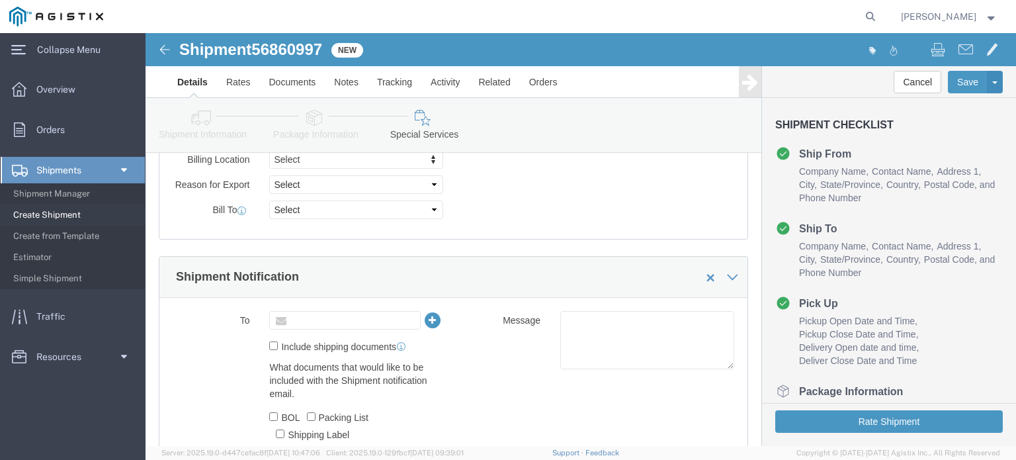
click input "text"
type input "B"
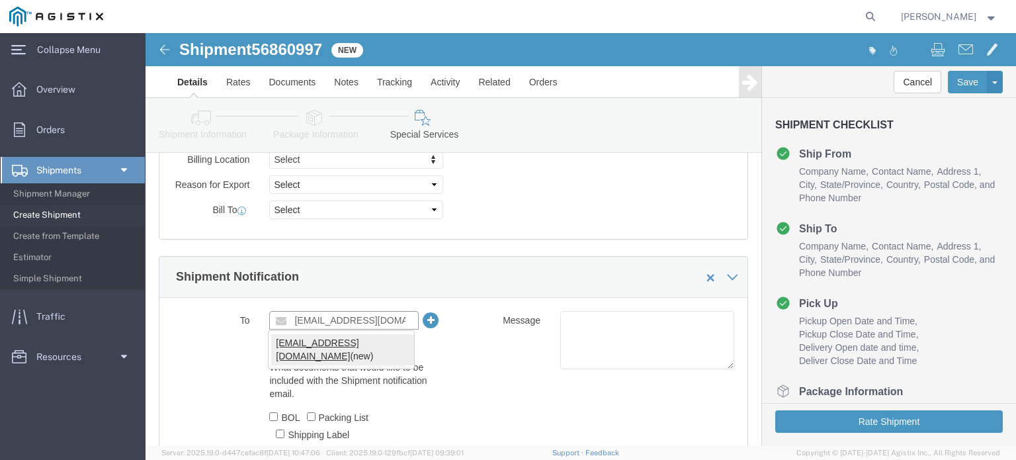
type input "[EMAIL_ADDRESS][DOMAIN_NAME]"
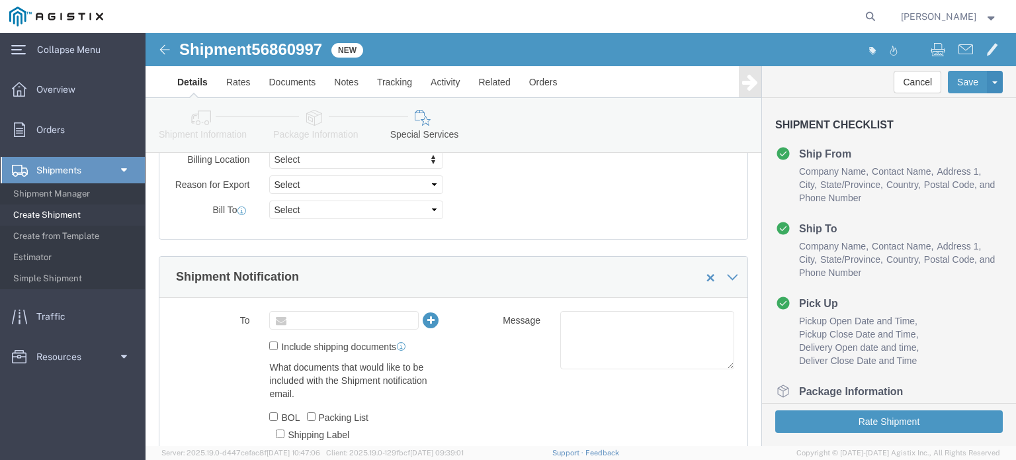
type input "Enter Email Address"
click ul "Enter Email Address"
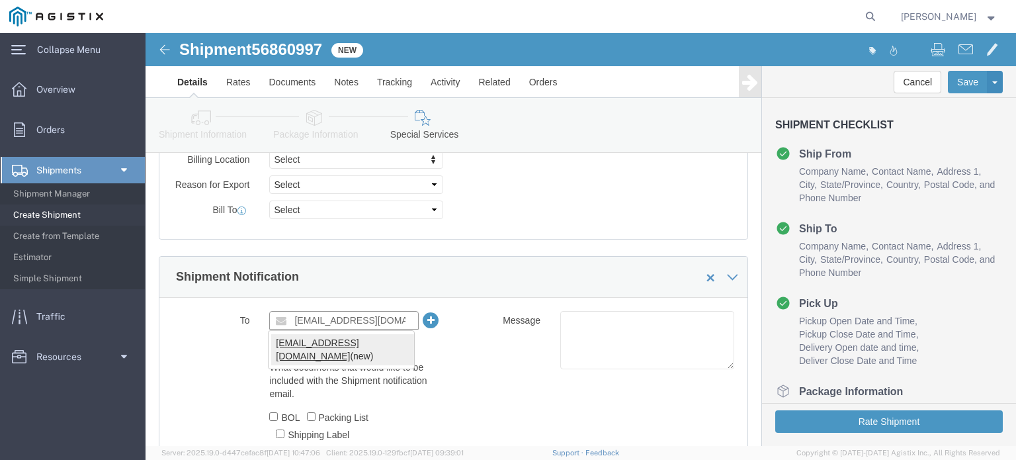
type input "[EMAIL_ADDRESS][DOMAIN_NAME]"
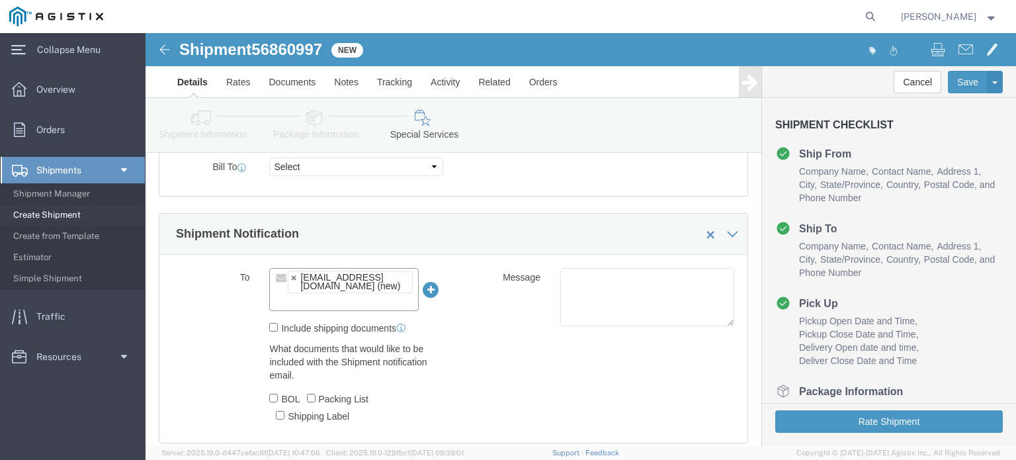
scroll to position [786, 0]
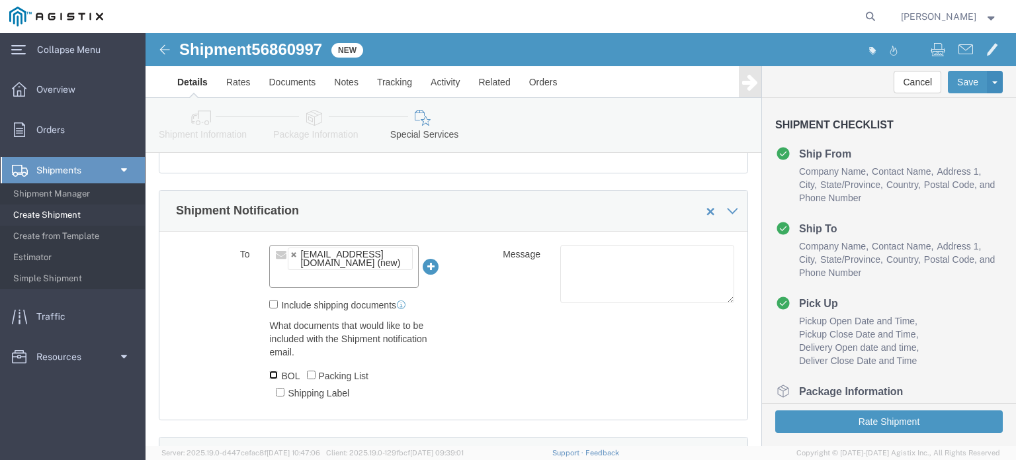
click input "BOL"
checkbox input "true"
click input "Packing List"
checkbox input "false"
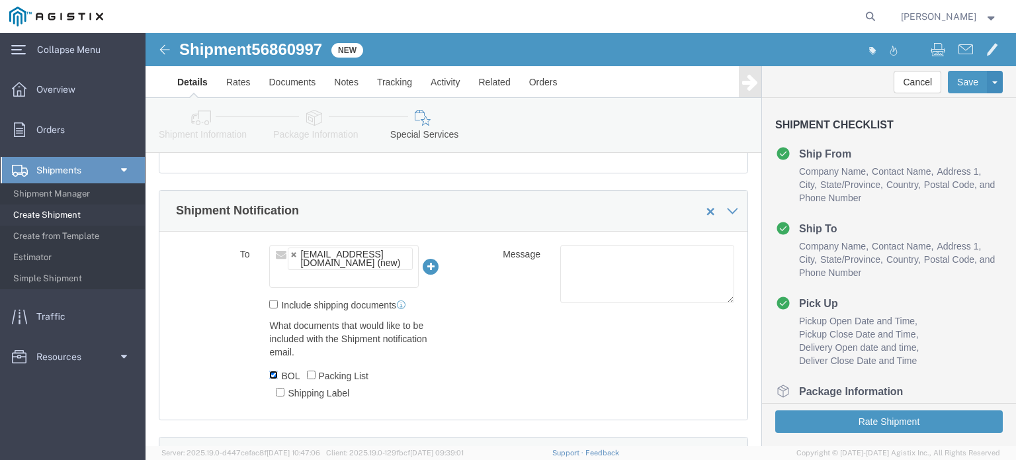
click input "BOL"
checkbox input "false"
click input "Include shipping documents"
checkbox input "true"
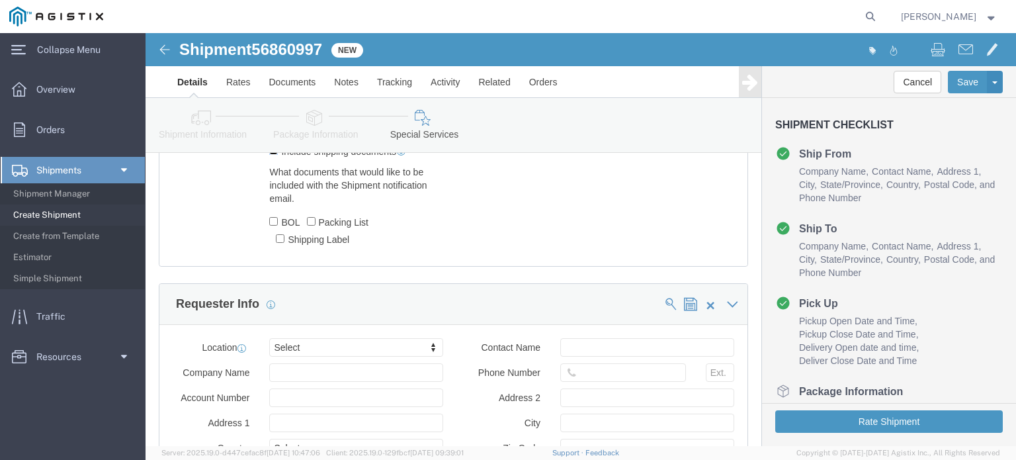
scroll to position [984, 0]
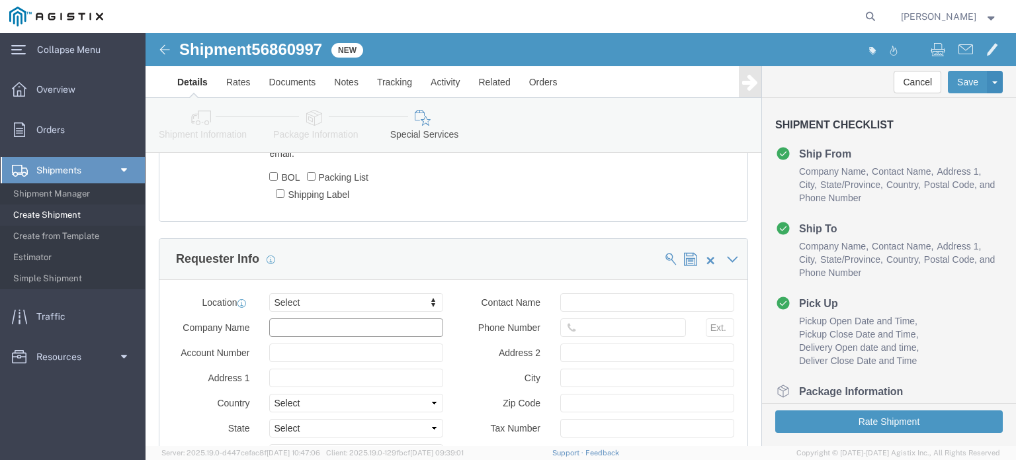
click input "text"
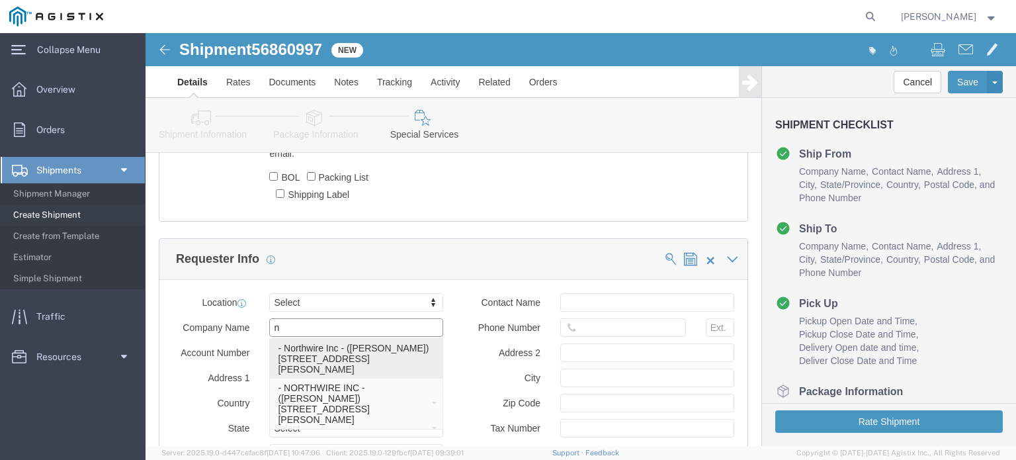
click p "- Northwire Inc - ([PERSON_NAME]) [STREET_ADDRESS][PERSON_NAME]"
type input "Northwire Inc"
type input "[STREET_ADDRESS]"
select select "US"
type input "[PERSON_NAME]"
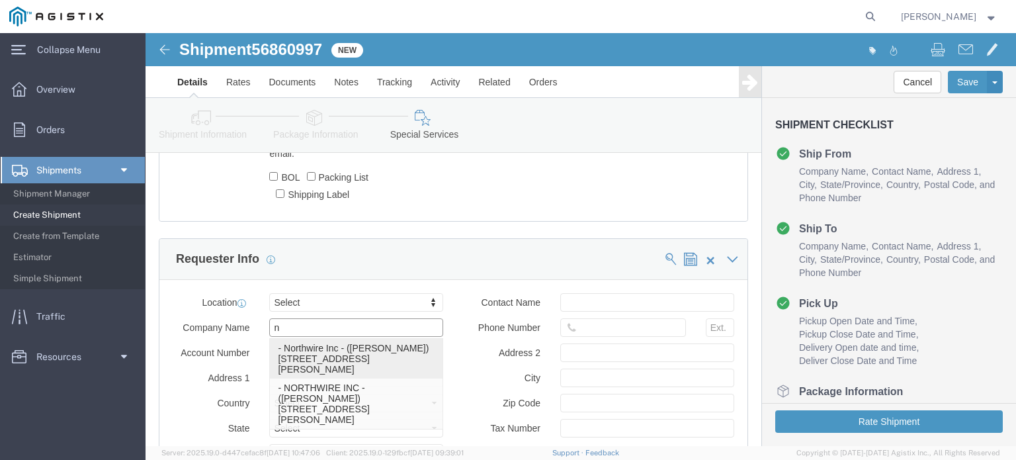
type input "[PHONE_NUMBER]"
type input "SANTA [PERSON_NAME]"
type input "88008"
select select "NM"
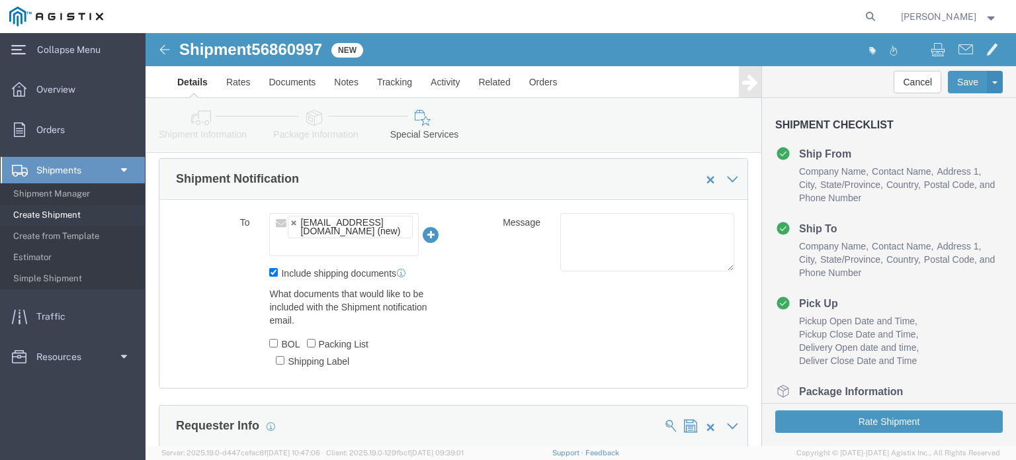
scroll to position [810, 0]
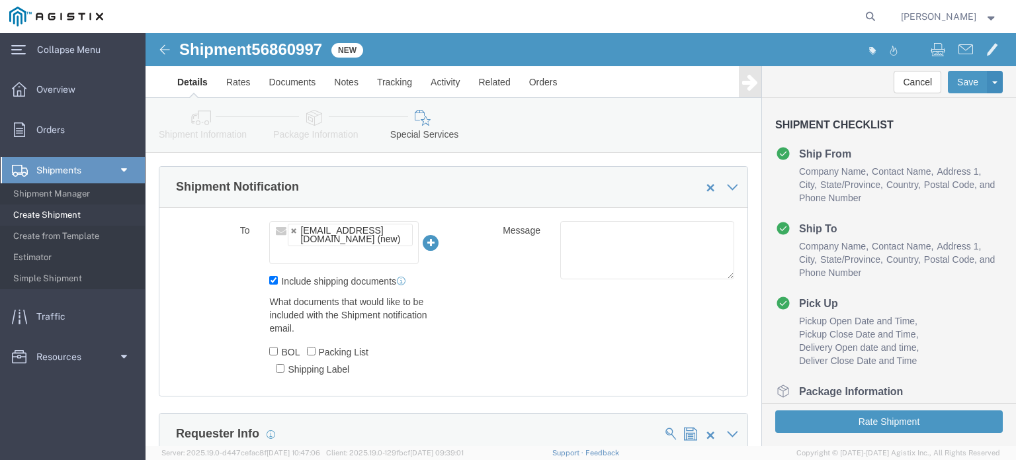
type input "Northwire Inc"
click input "Include shipping documents"
checkbox input "false"
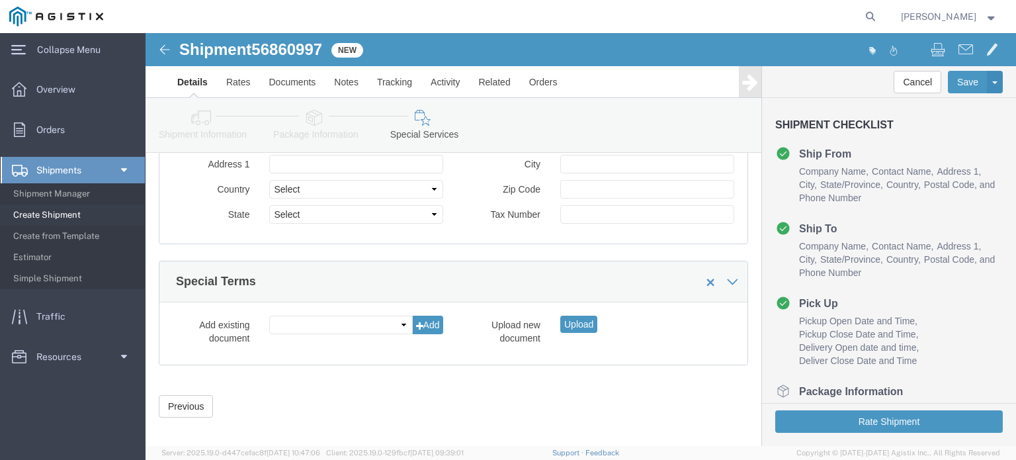
scroll to position [1471, 0]
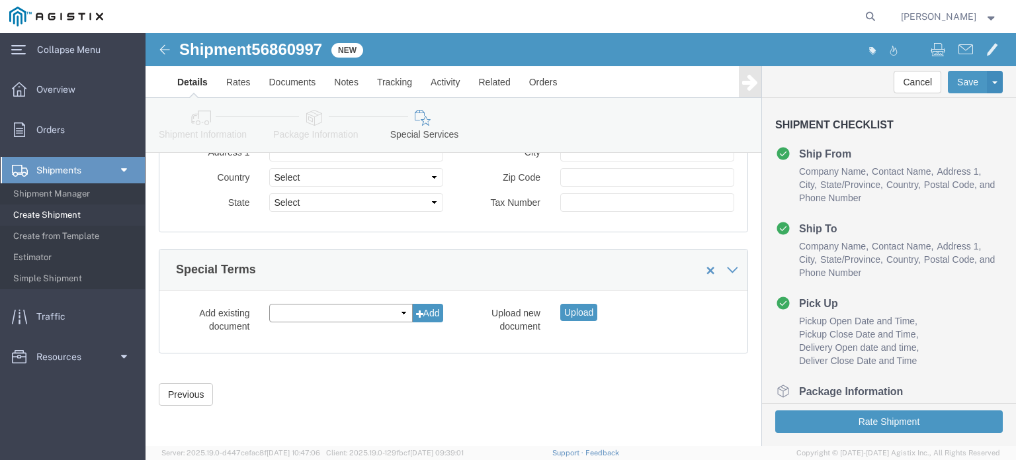
click select
click button "Upload"
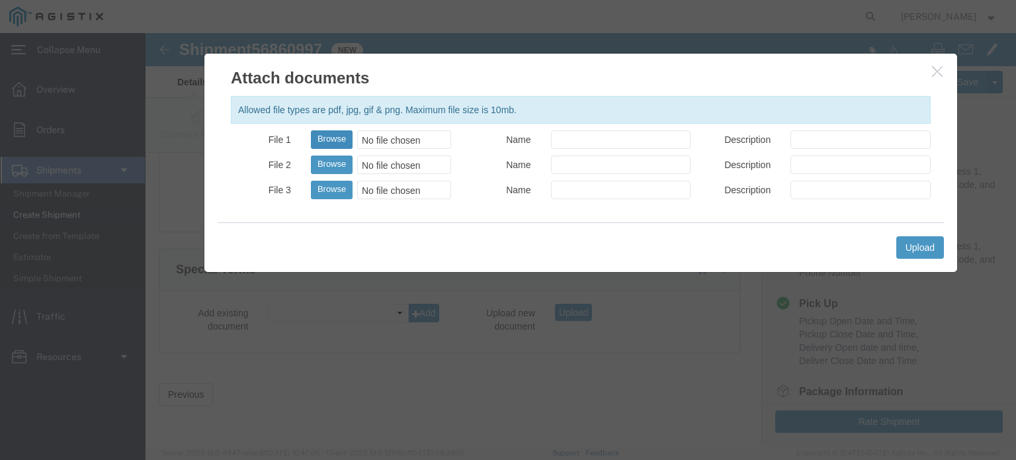
click button "Browse"
type input "C:\fakepath\S00031252.pdf"
click button "Upload"
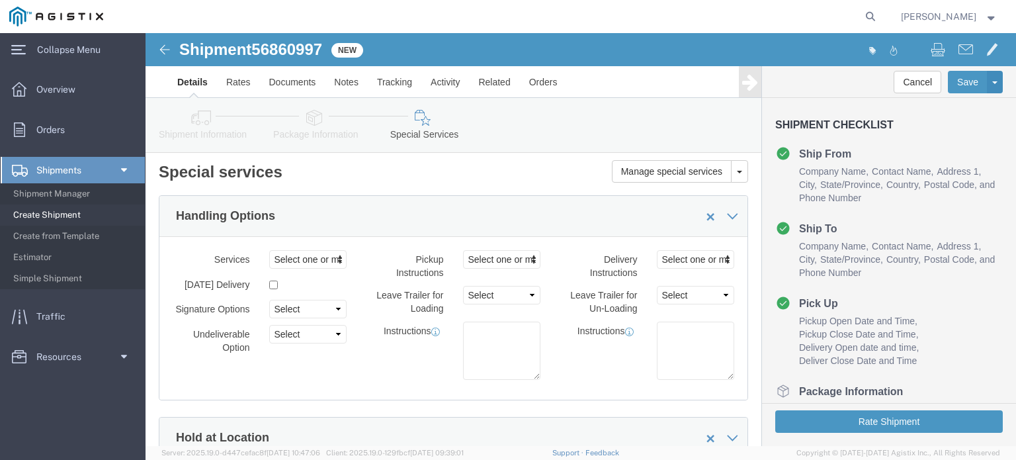
scroll to position [0, 0]
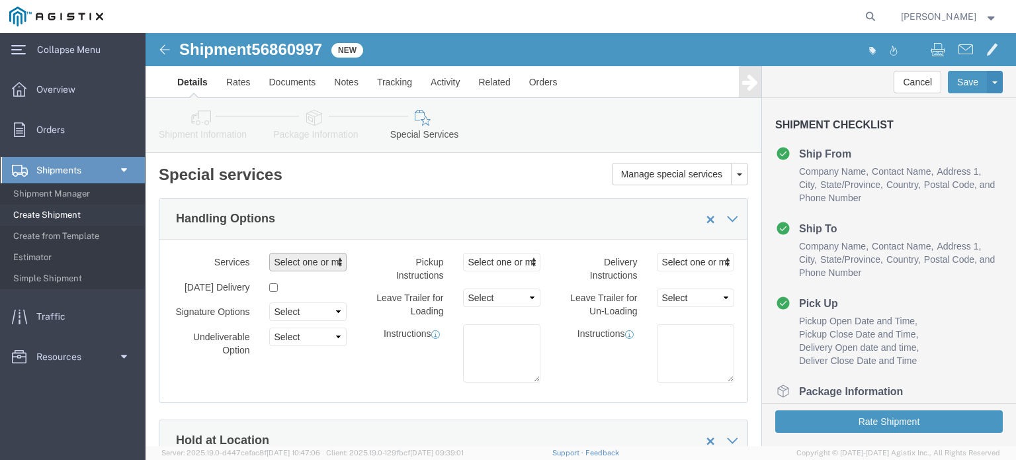
click span "Select one or more"
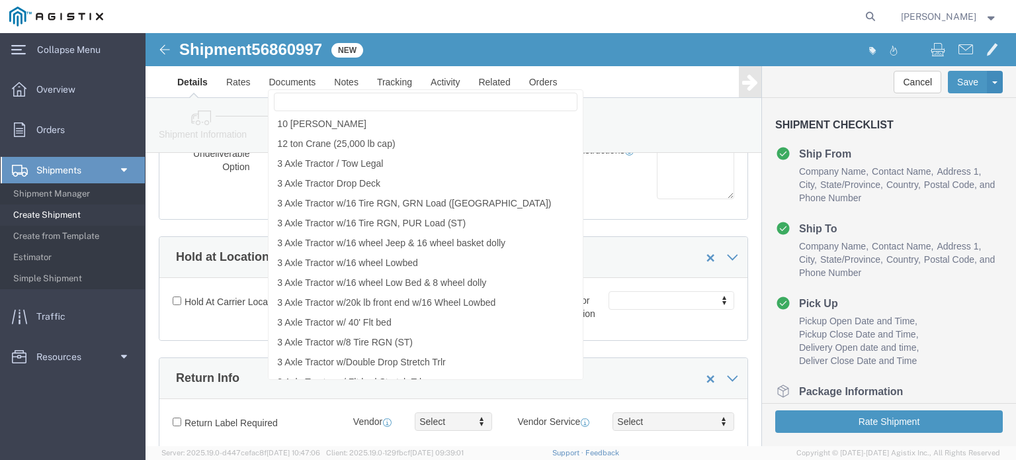
scroll to position [66, 0]
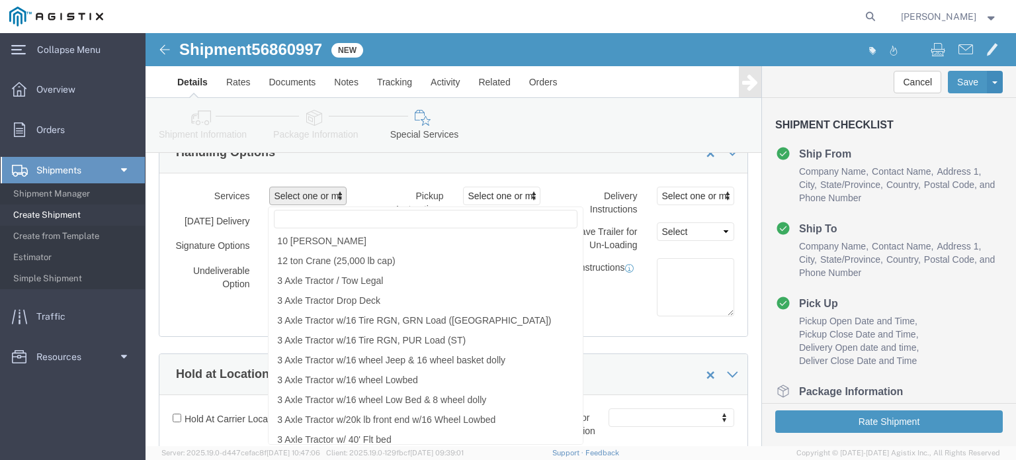
click div "Instructions"
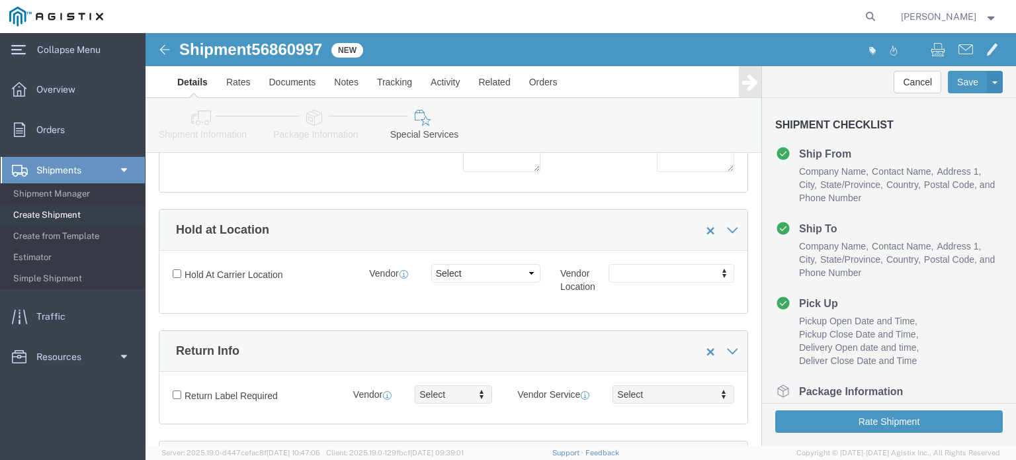
scroll to position [331, 0]
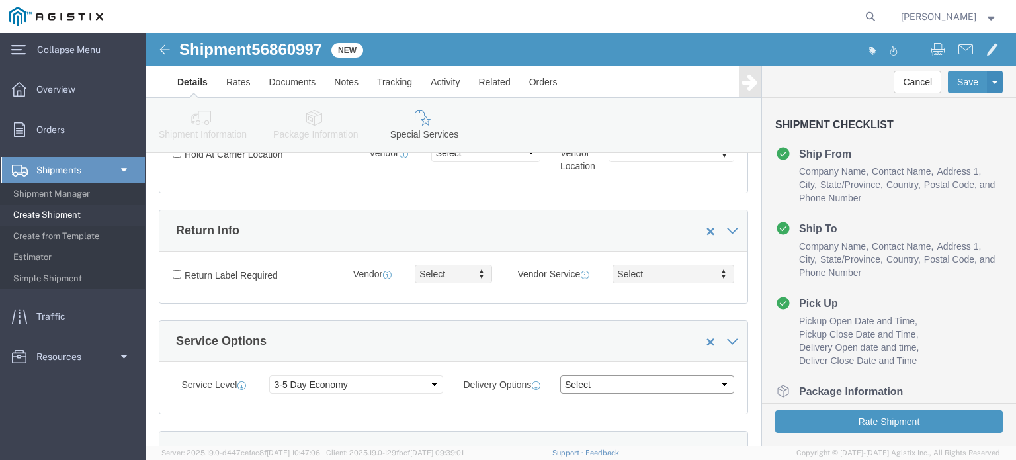
click select "Select ATA DTA DTD"
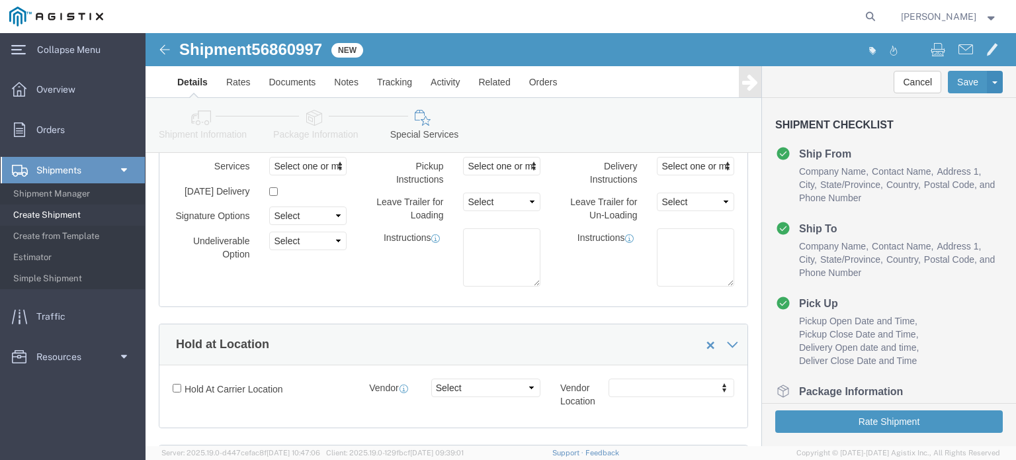
scroll to position [66, 0]
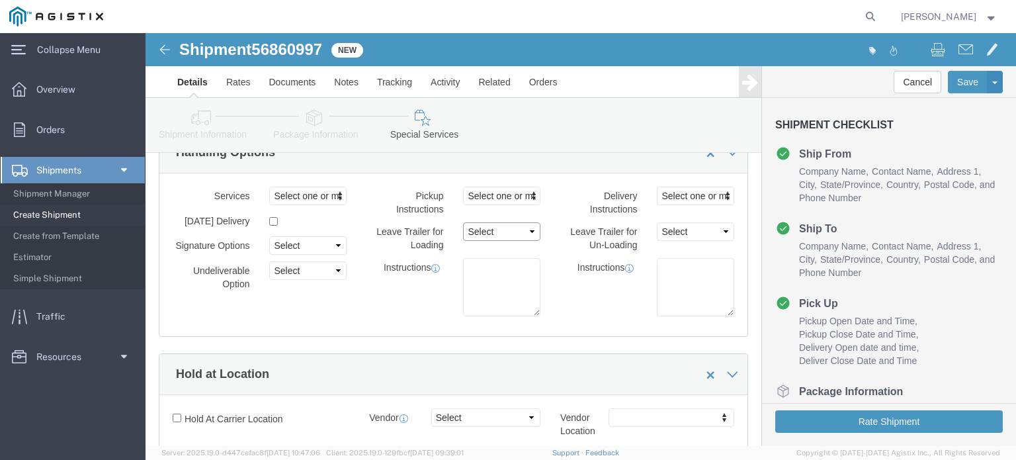
click select "Select 1 Hour 2 Hour 3 Hour 4 Hour 5 Hour 6 Hour 7 Hour 8 Hour 1 Day 2 Days 3 D…"
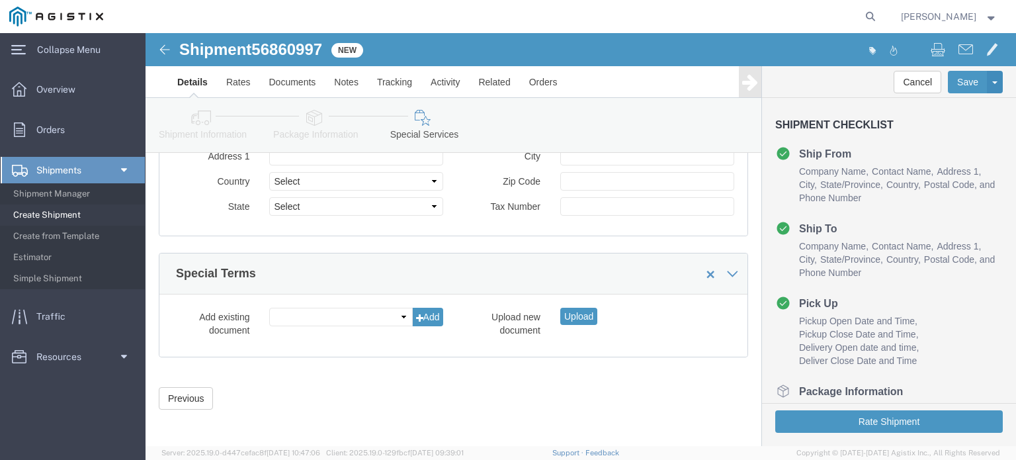
scroll to position [1471, 0]
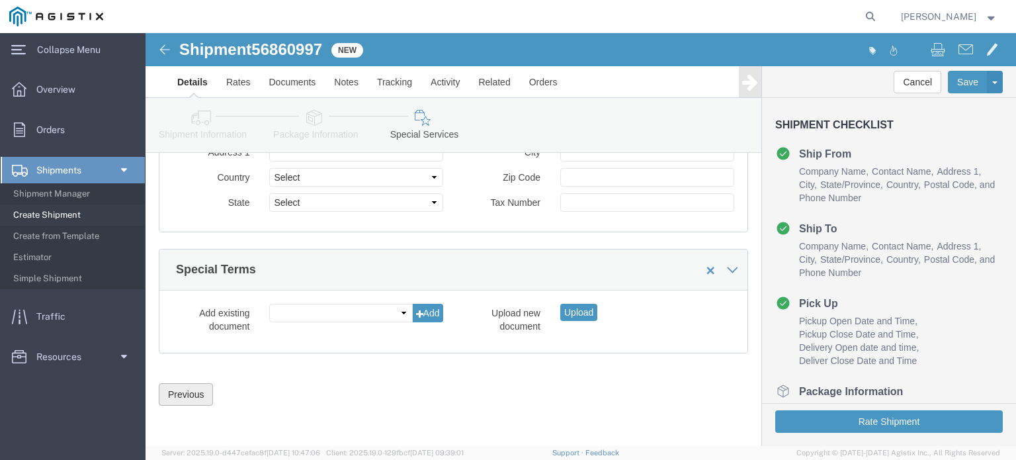
click button "Previous"
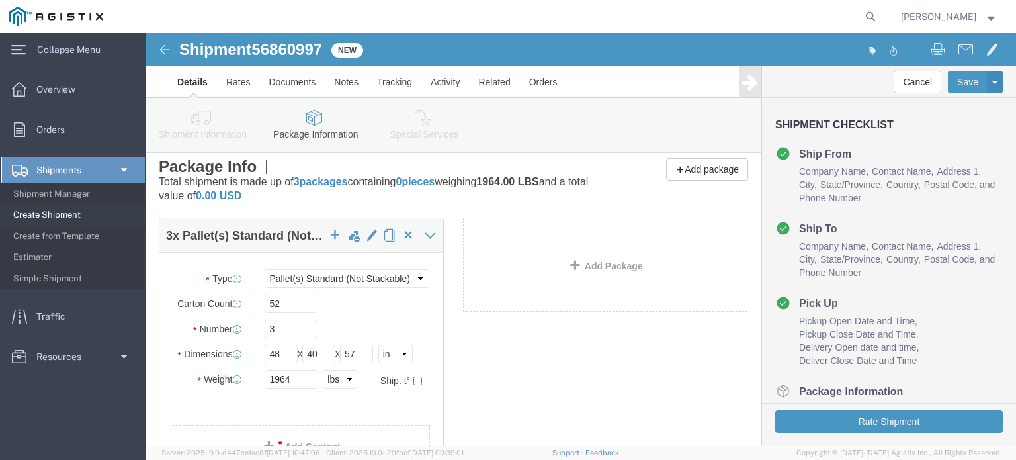
scroll to position [2, 0]
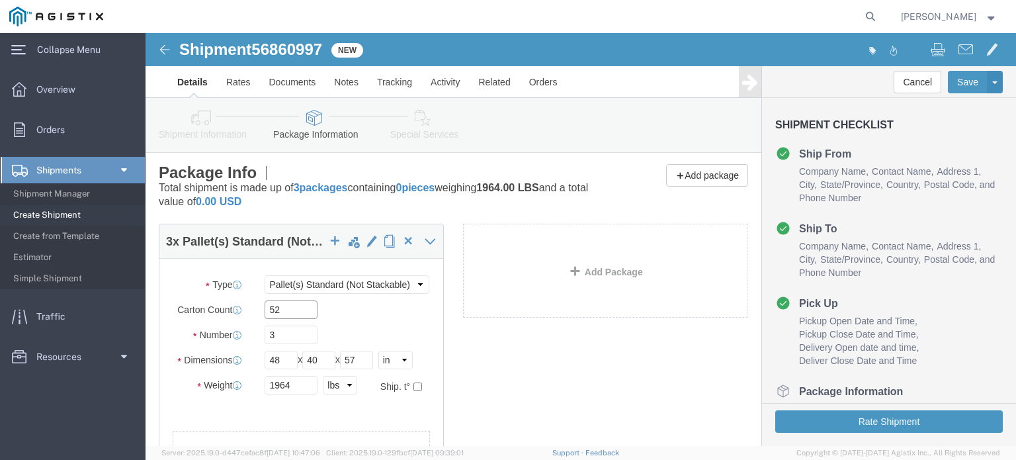
click input "52"
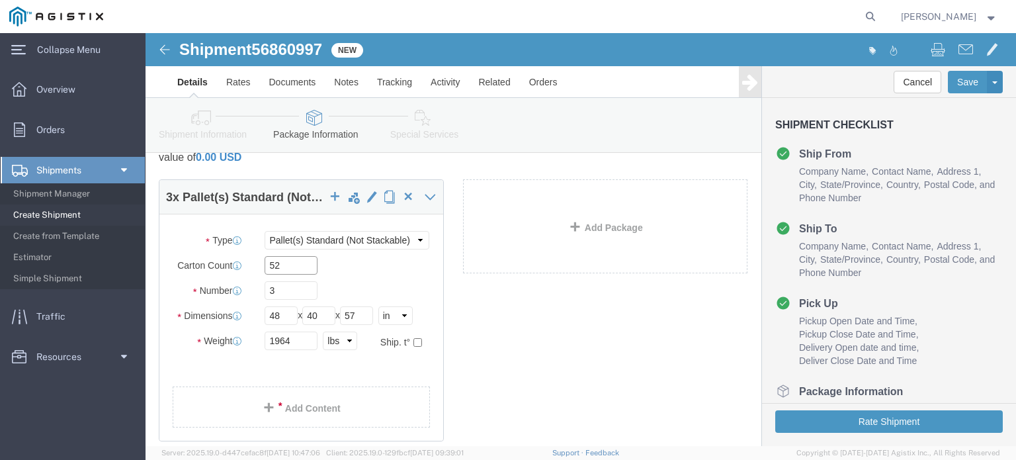
scroll to position [134, 0]
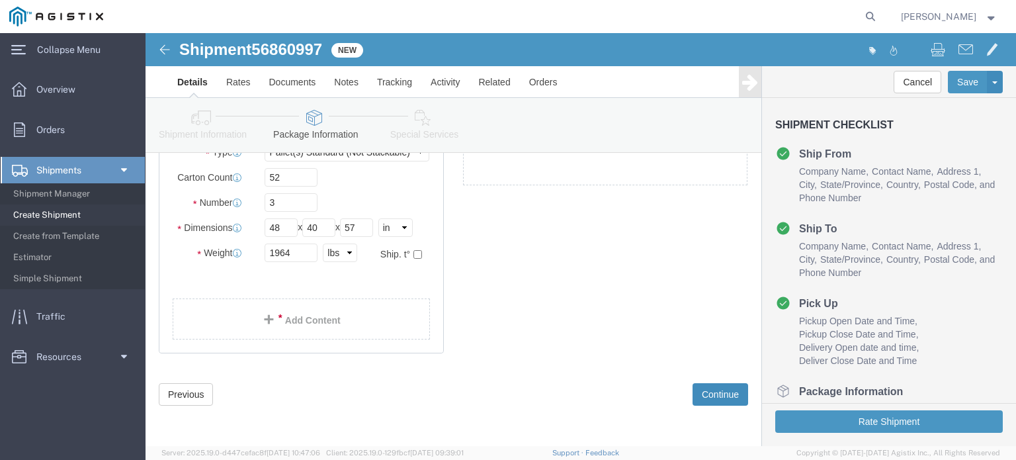
click button "Continue"
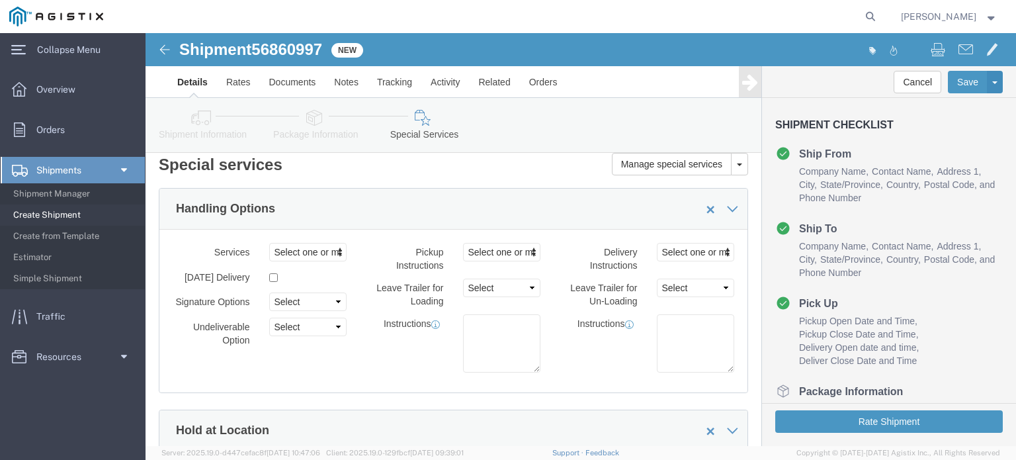
scroll to position [0, 0]
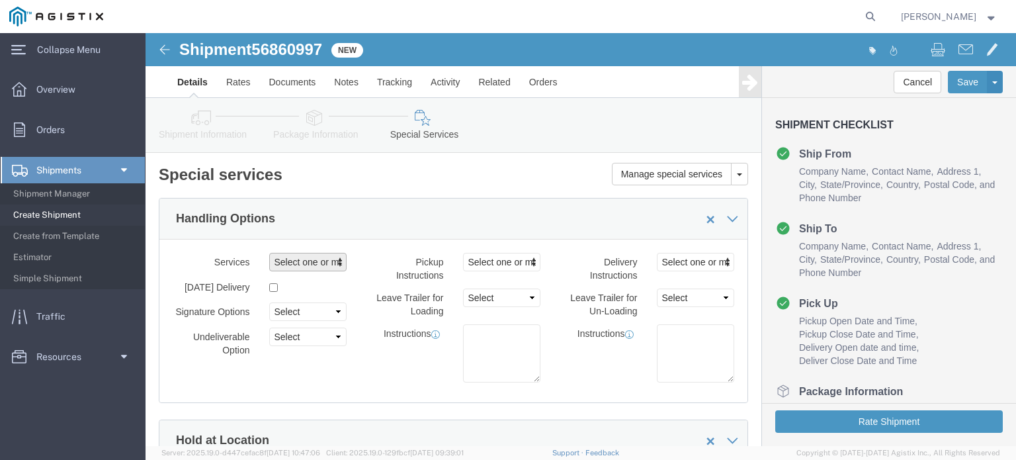
click span "Select one or more"
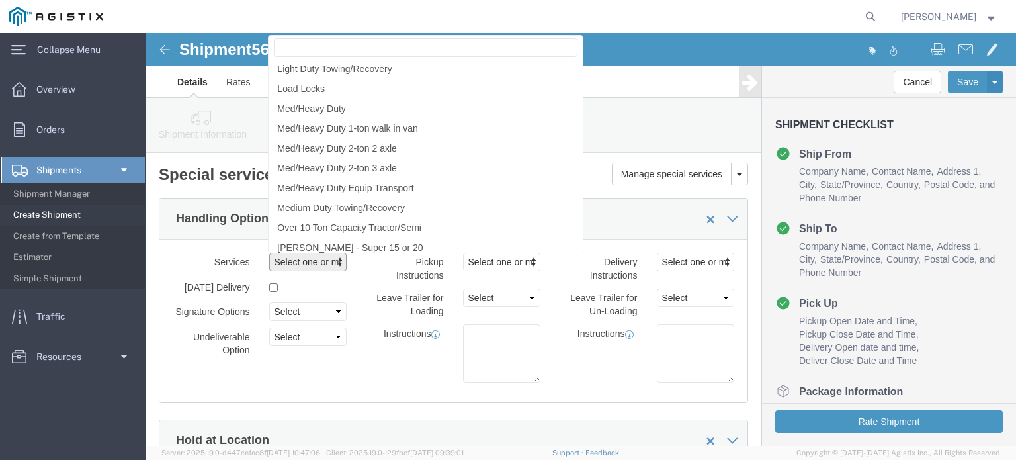
scroll to position [40, 0]
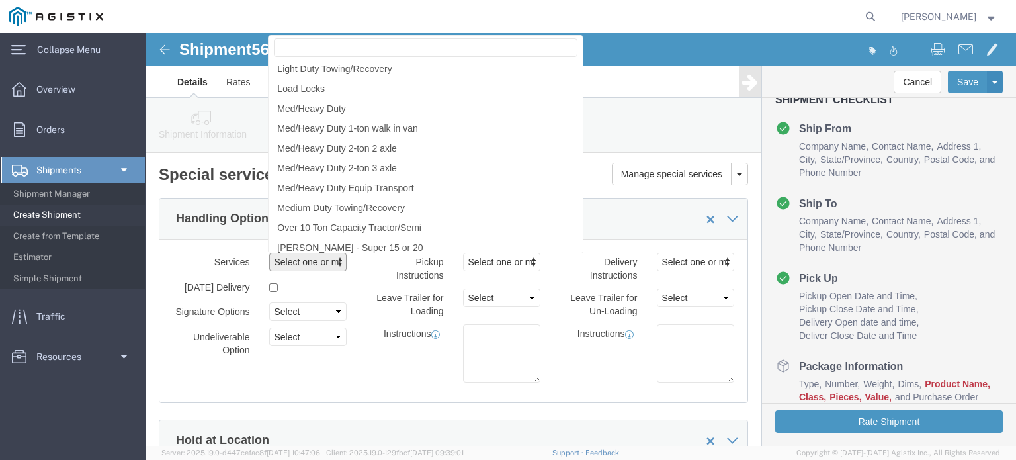
click div "Instructions"
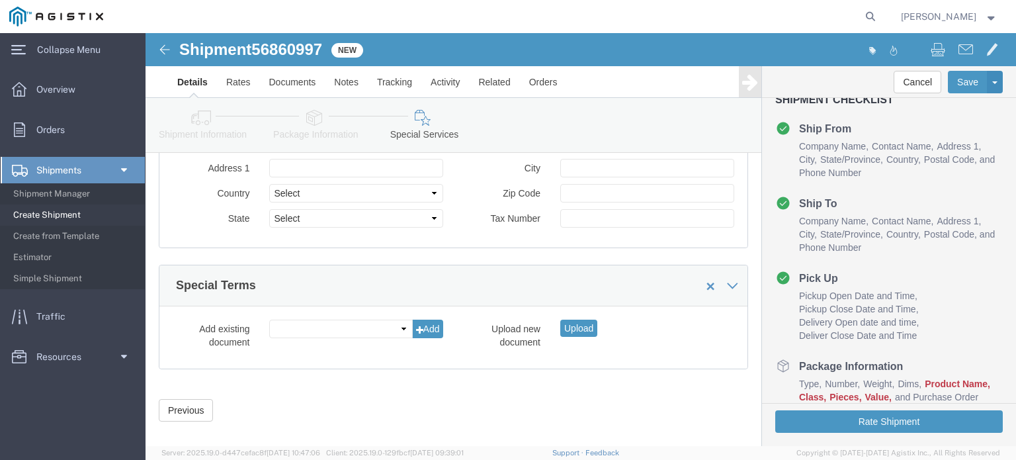
scroll to position [1471, 0]
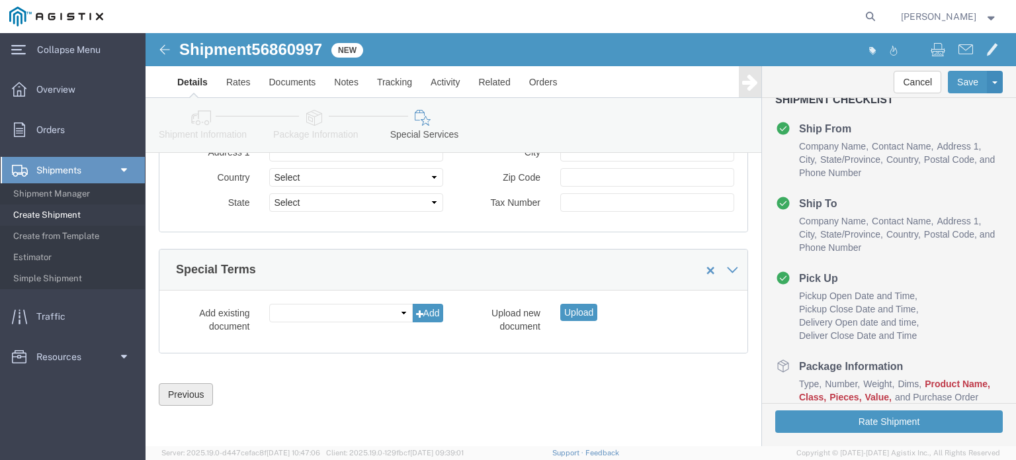
click button "Previous"
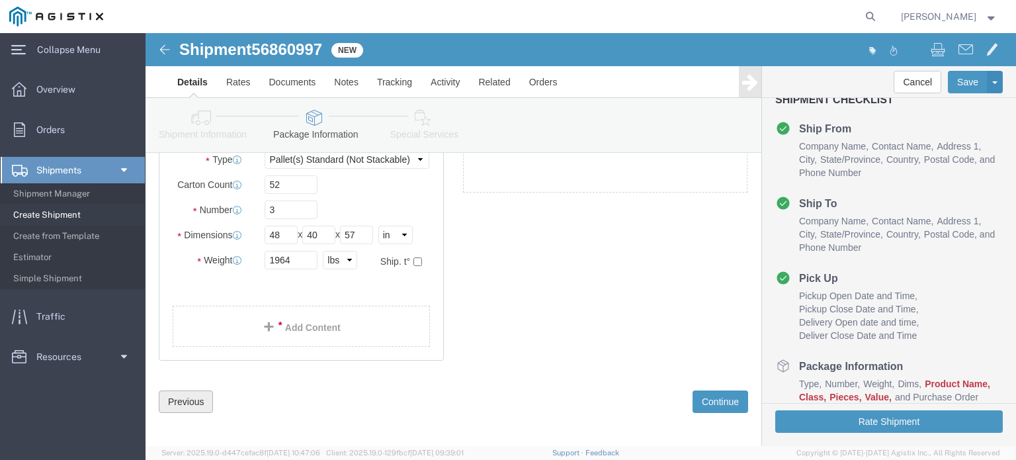
scroll to position [134, 0]
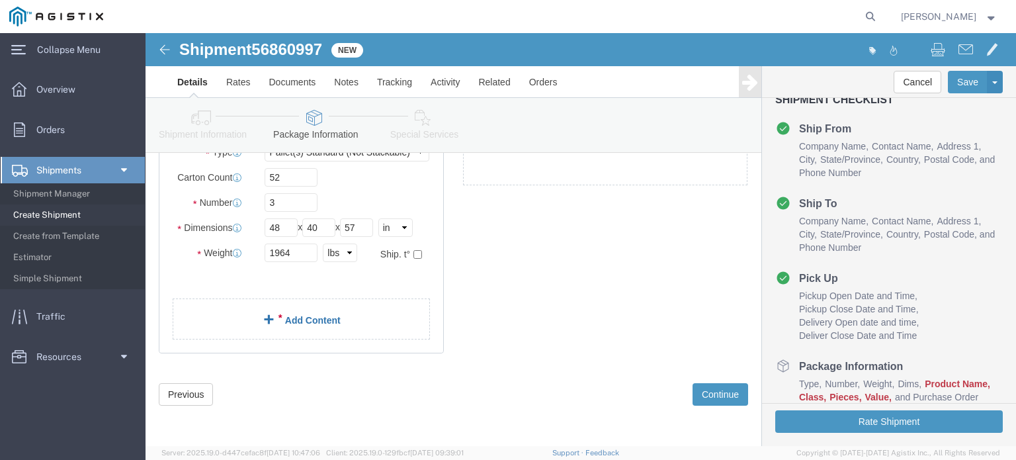
click link "Add Content"
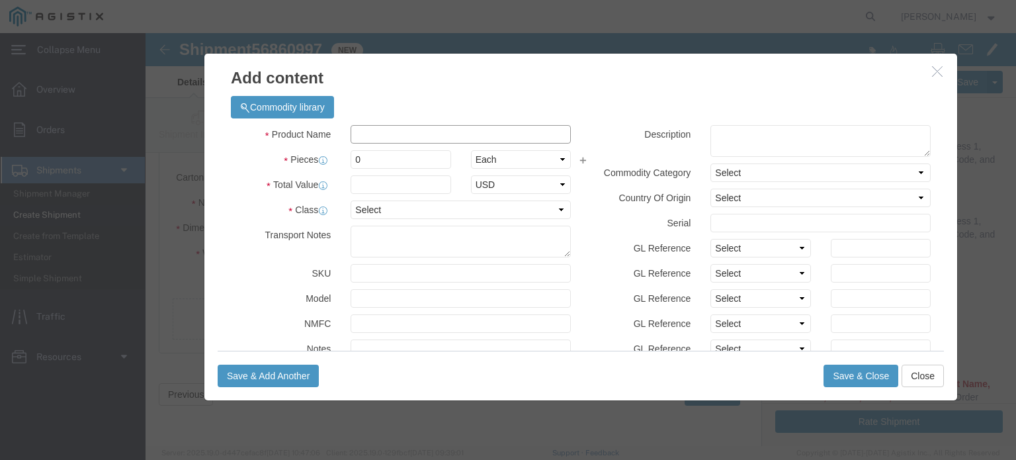
click input "text"
type input "CABLEASSMBLIES"
drag, startPoint x: 222, startPoint y: 129, endPoint x: 194, endPoint y: 138, distance: 29.9
click div "Product Name CABLEASSMBLIES Pieces 0 Select Bag Barrels 100Board Feet Bottle Bo…"
type input "208"
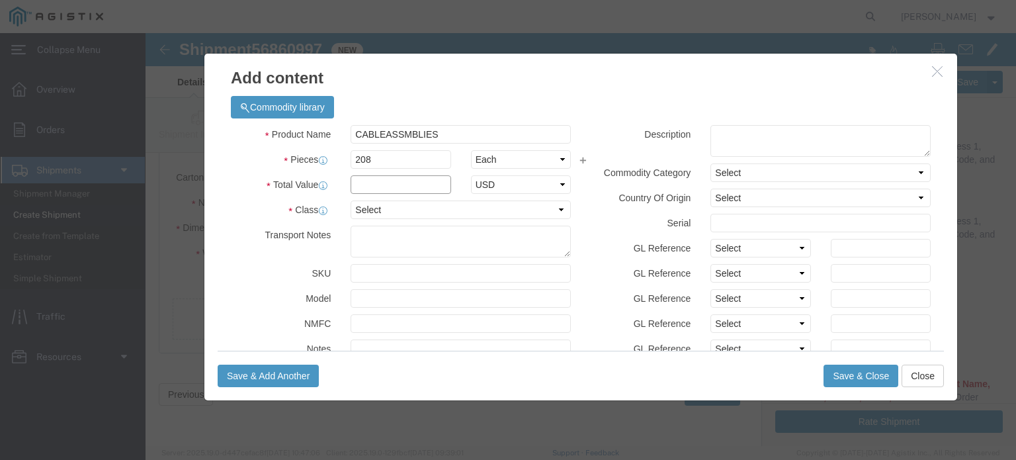
click input "text"
click select "Select 50 55 60 65 70 85 92.5 100 125 175 250 300 400"
select select "60"
click select "Select 50 55 60 65 70 85 92.5 100 125 175 250 300 400"
click input "text"
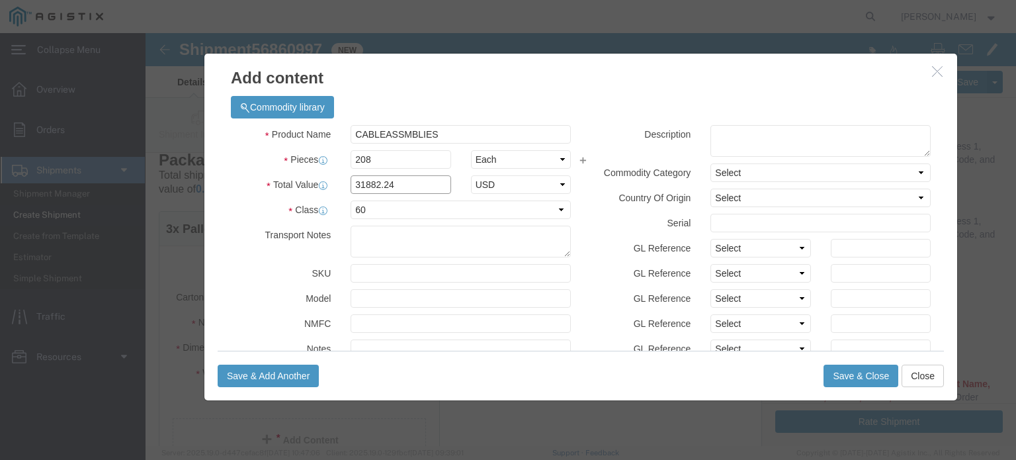
scroll to position [0, 0]
type input "31882.24"
drag, startPoint x: 296, startPoint y: 102, endPoint x: 199, endPoint y: 109, distance: 96.9
click span "CABLEASSMBLIES"
click textarea
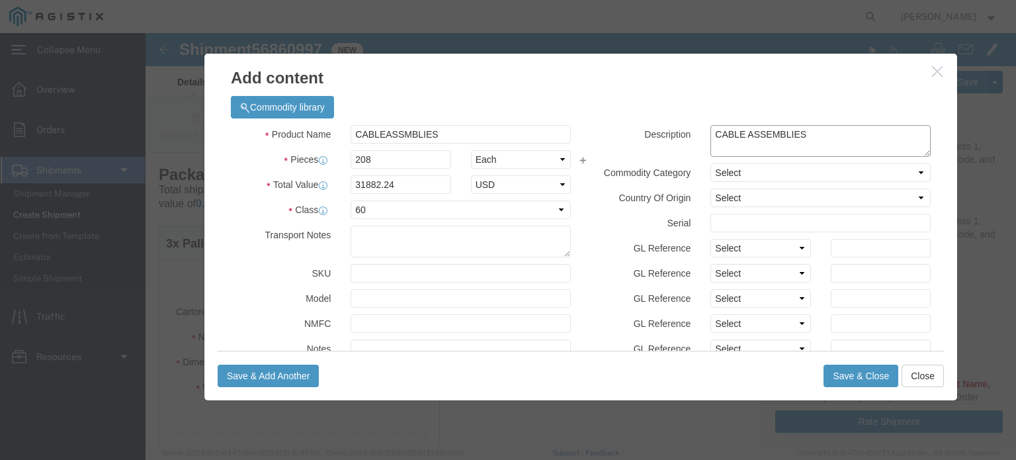
type textarea "CABLE ASSEMBLIES"
drag, startPoint x: 312, startPoint y: 101, endPoint x: 188, endPoint y: 106, distance: 124.5
click div "Product Name CABLEASSMBLIES"
type input "M241790"
click h3 "Add content"
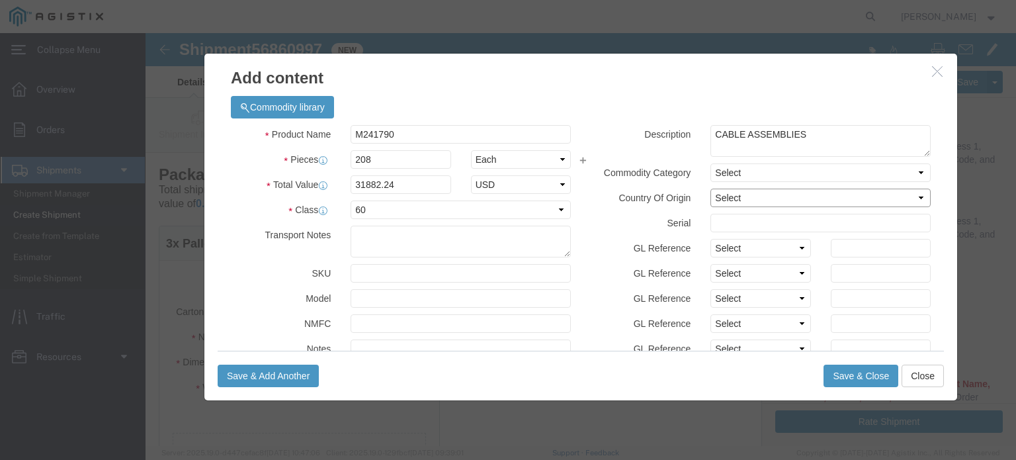
click select "Select [GEOGRAPHIC_DATA] [GEOGRAPHIC_DATA] [GEOGRAPHIC_DATA] [GEOGRAPHIC_DATA] …"
select select "US"
click select "Select [GEOGRAPHIC_DATA] [GEOGRAPHIC_DATA] [GEOGRAPHIC_DATA] [GEOGRAPHIC_DATA] …"
select select
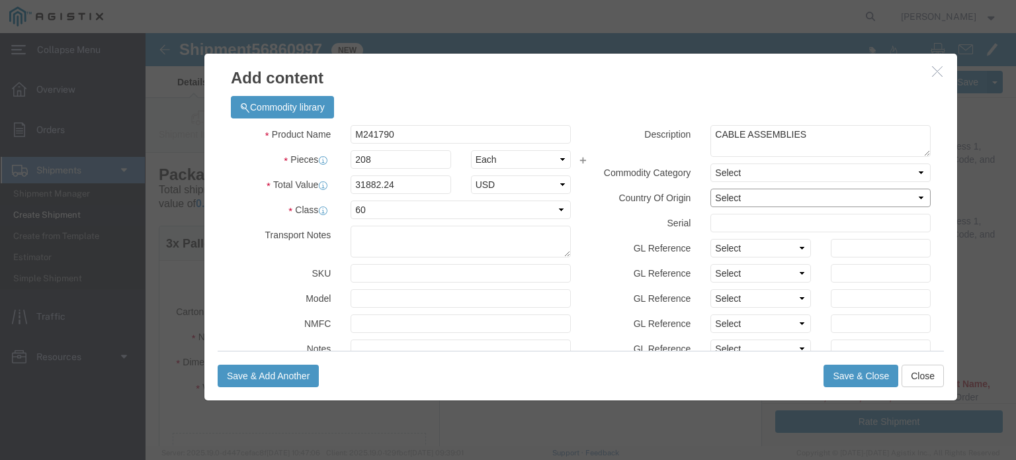
click select "Select [GEOGRAPHIC_DATA] [GEOGRAPHIC_DATA] [GEOGRAPHIC_DATA] [GEOGRAPHIC_DATA] …"
click button "Save & Close"
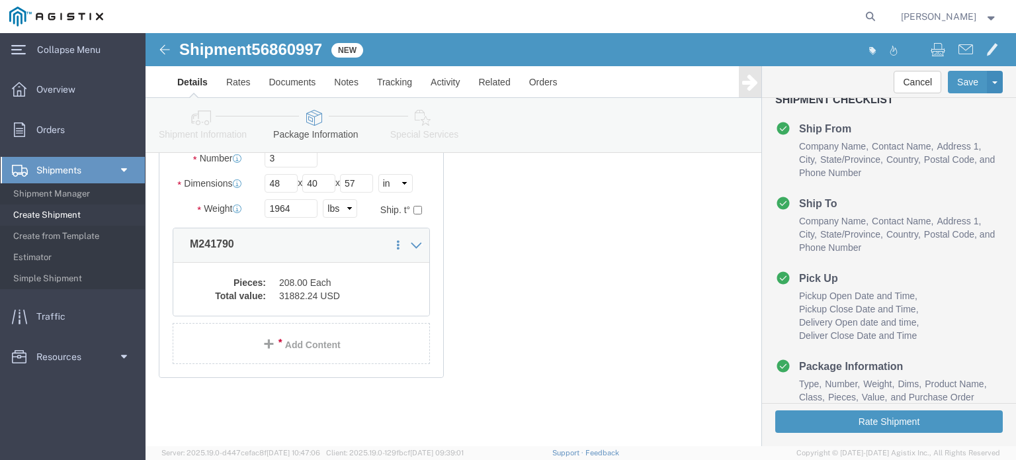
scroll to position [242, 0]
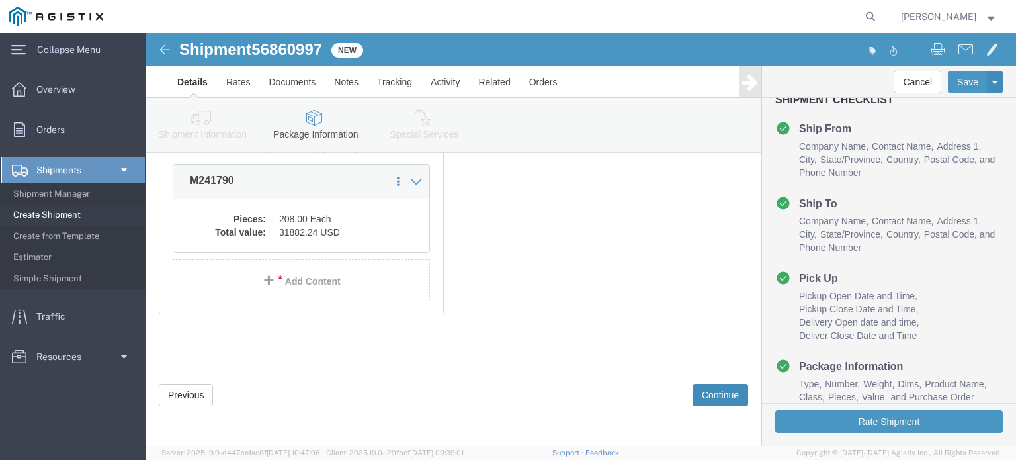
click button "Continue"
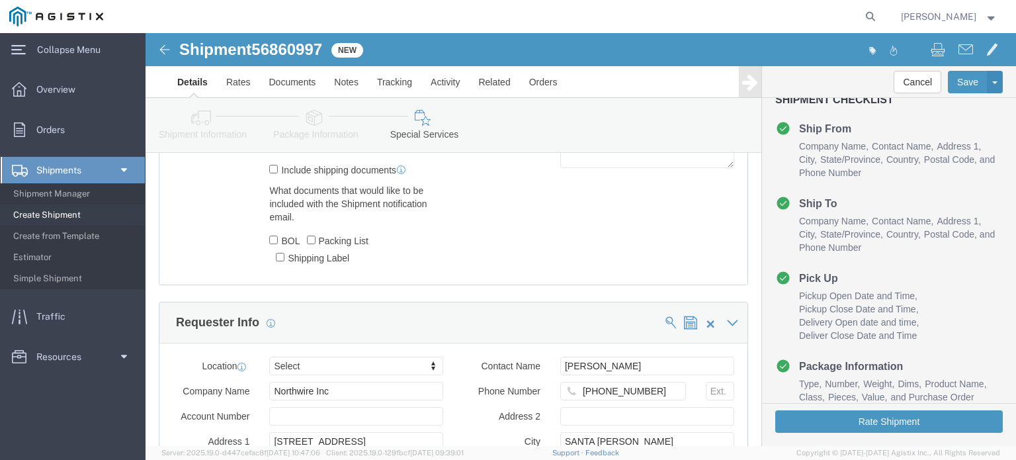
scroll to position [942, 0]
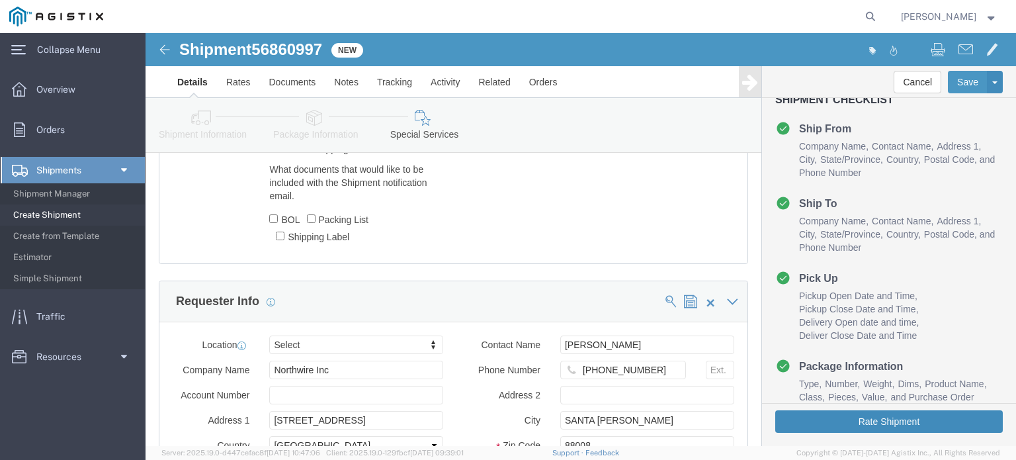
click button "Rate Shipment"
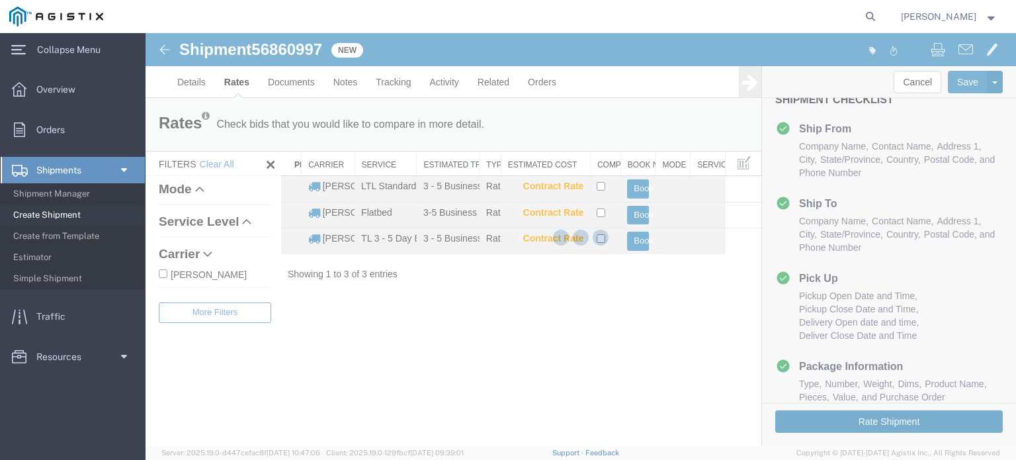
scroll to position [0, 0]
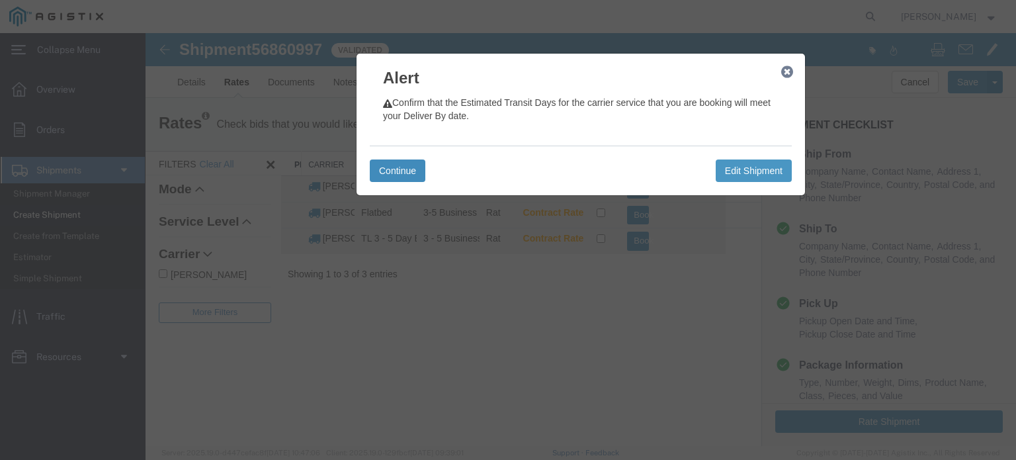
click at [396, 174] on button "Continue" at bounding box center [398, 170] width 56 height 22
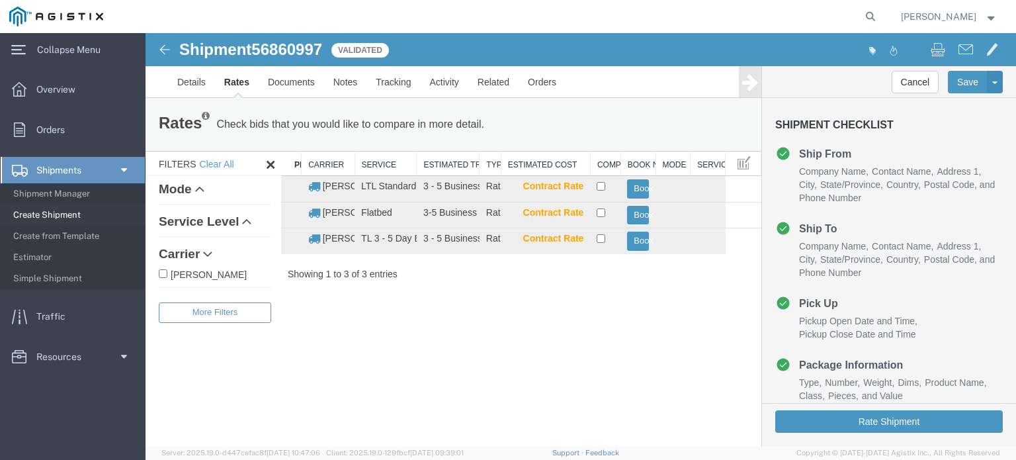
click at [166, 272] on input "[PERSON_NAME]" at bounding box center [163, 273] width 9 height 9
checkbox input "true"
drag, startPoint x: 622, startPoint y: 165, endPoint x: 611, endPoint y: 170, distance: 12.4
click at [611, 170] on div "Search: Preferred Carrier Carrier Service Estimated Transit Type Estimated Cost…" at bounding box center [521, 216] width 480 height 130
drag, startPoint x: 656, startPoint y: 168, endPoint x: 673, endPoint y: 167, distance: 17.2
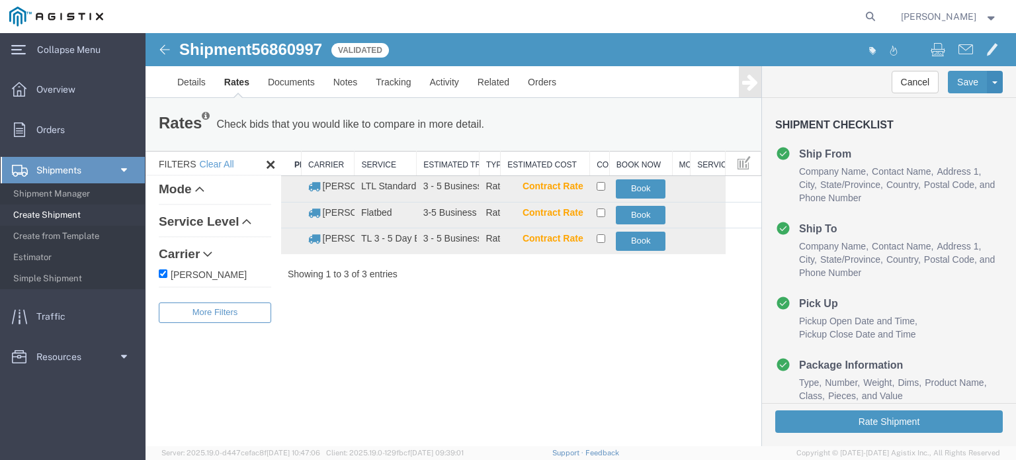
click at [673, 167] on div "Search: Preferred Carrier Carrier Service Estimated Transit Type Estimated Cost…" at bounding box center [521, 216] width 480 height 130
click at [693, 164] on div at bounding box center [691, 163] width 5 height 24
click at [599, 186] on input "checkbox" at bounding box center [600, 186] width 9 height 9
checkbox input "true"
click at [643, 188] on button "Book" at bounding box center [641, 188] width 50 height 19
